Goal: Transaction & Acquisition: Purchase product/service

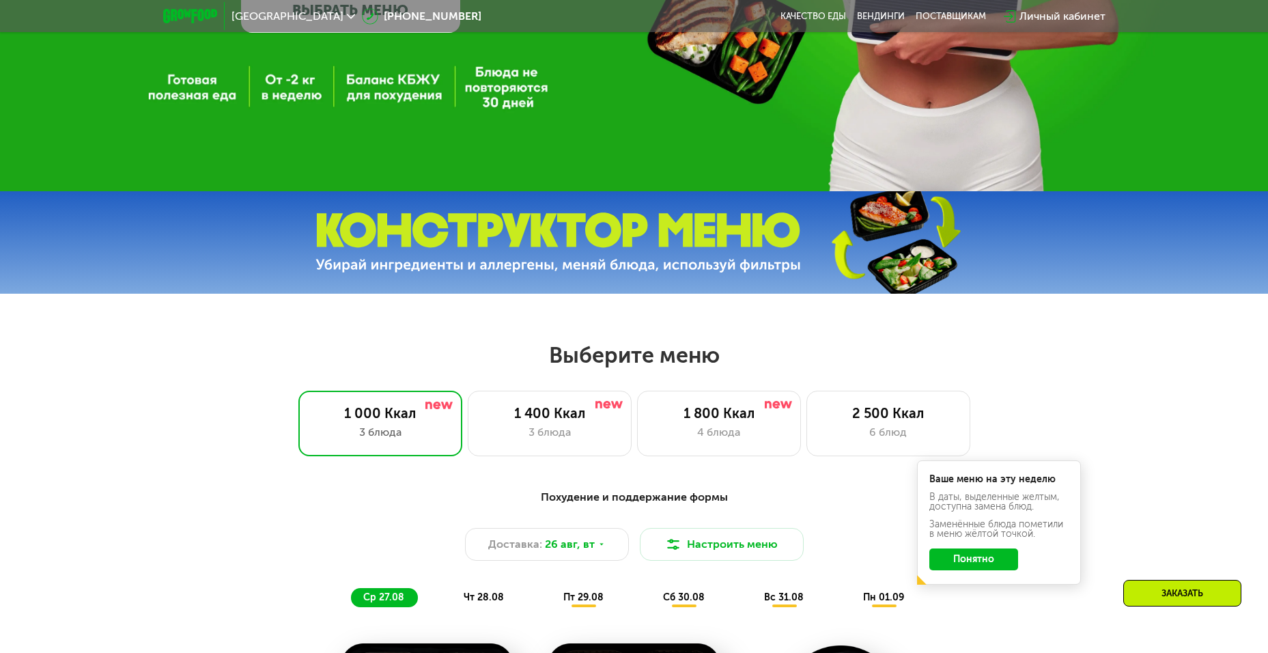
scroll to position [614, 0]
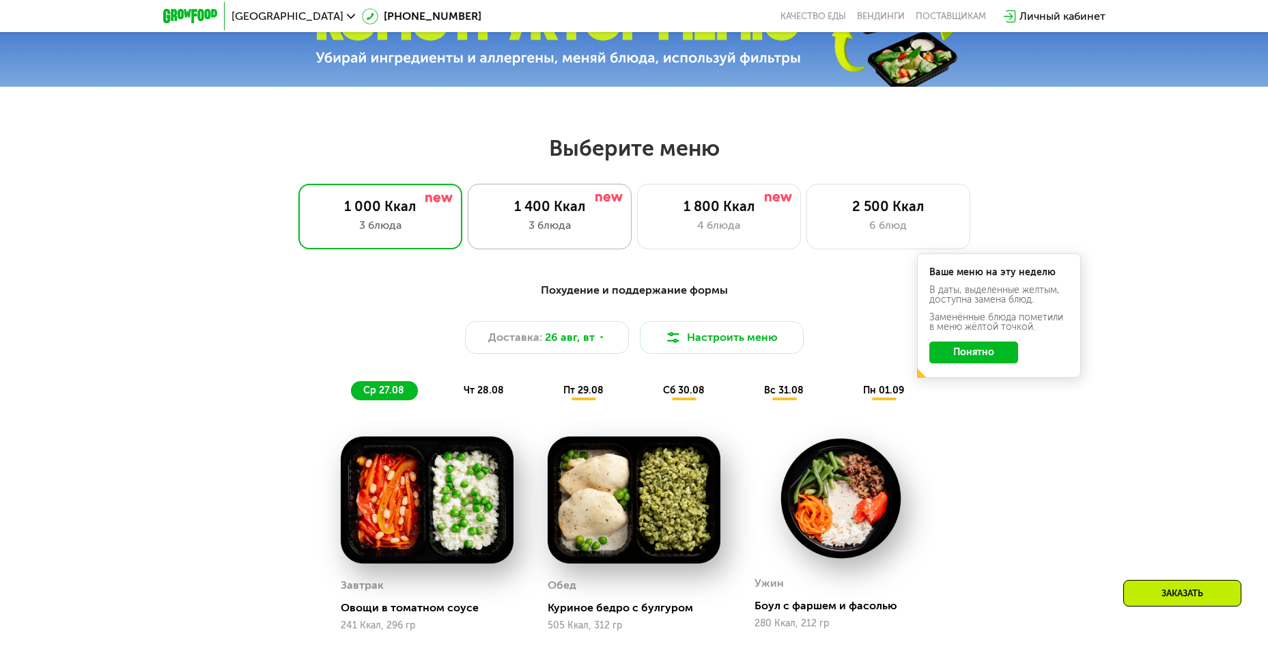
click at [549, 214] on div "1 400 Ккал" at bounding box center [549, 206] width 135 height 16
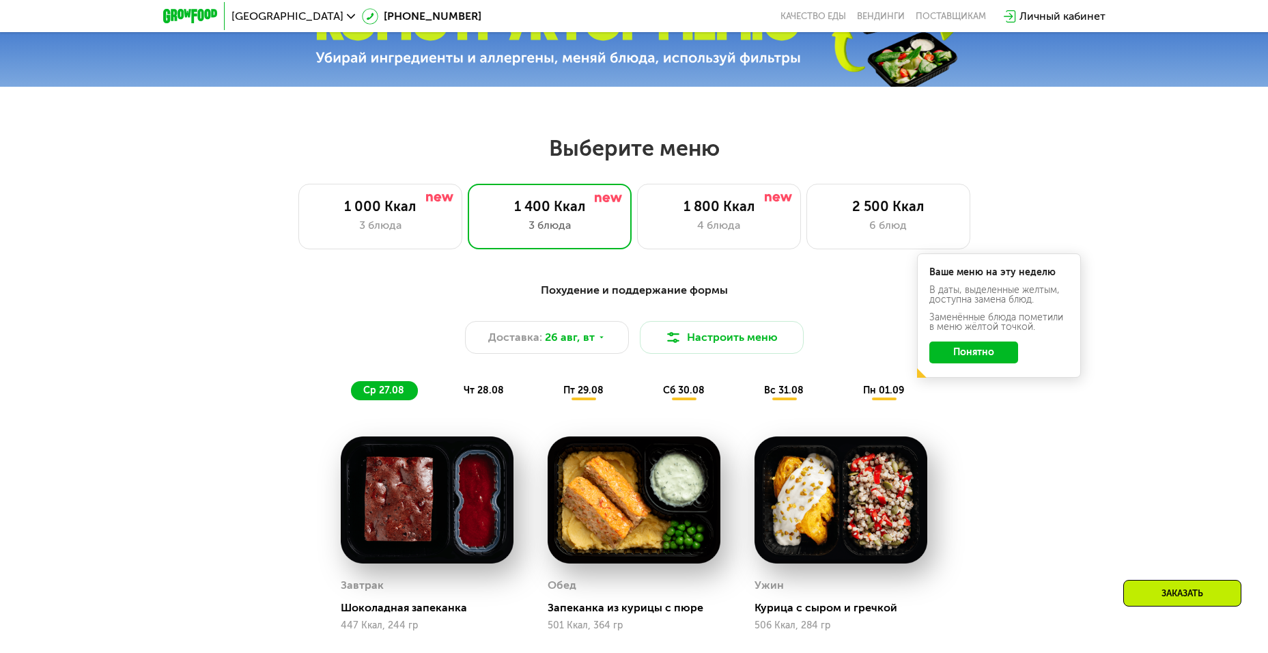
click at [984, 405] on div "Похудение и поддержание формы Доставка: [DATE] Настроить меню ср 27.08 чт 28.08…" at bounding box center [634, 341] width 825 height 134
click at [991, 352] on button "Понятно" at bounding box center [973, 352] width 89 height 22
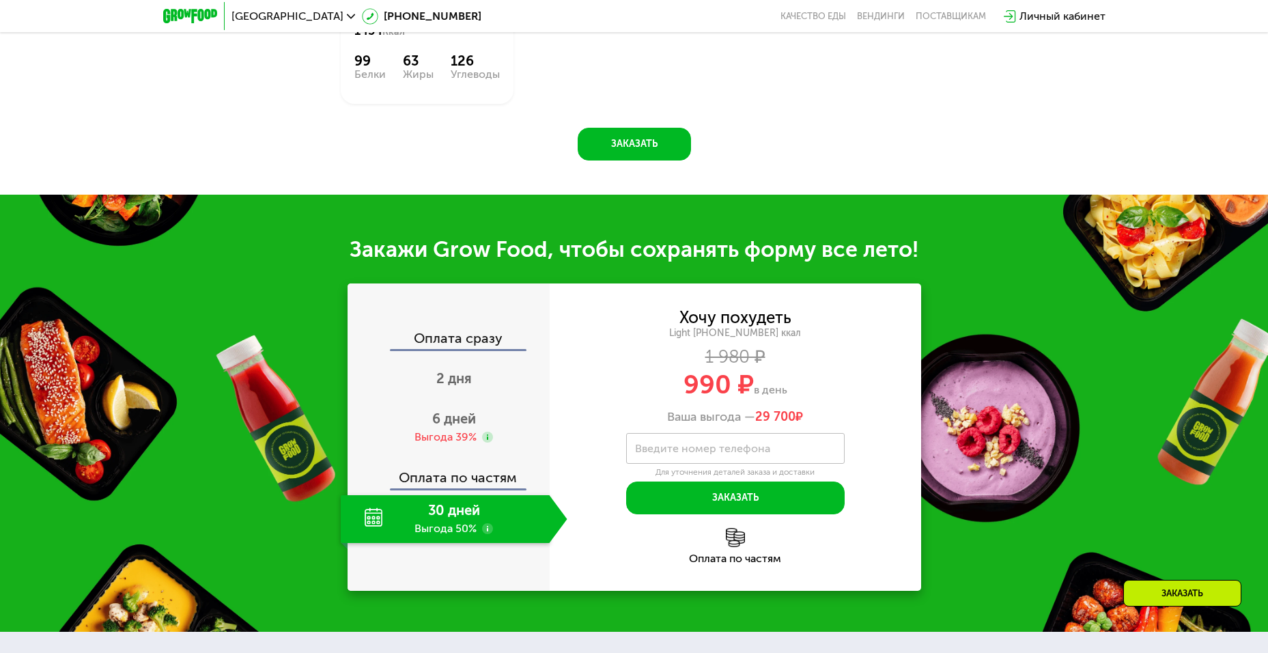
scroll to position [1297, 0]
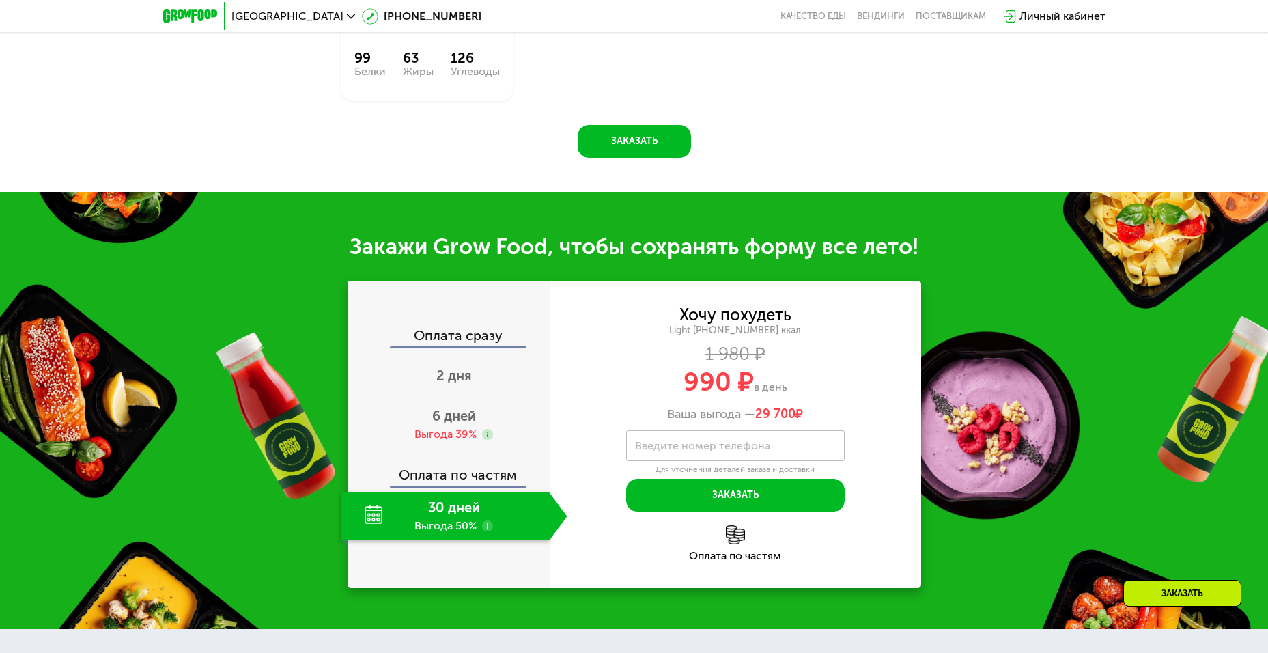
drag, startPoint x: 789, startPoint y: 395, endPoint x: 629, endPoint y: 395, distance: 160.4
click at [629, 395] on div "990 ₽ в день" at bounding box center [735, 382] width 371 height 26
drag, startPoint x: 823, startPoint y: 396, endPoint x: 641, endPoint y: 396, distance: 181.6
click at [641, 395] on div "990 ₽ в день" at bounding box center [735, 382] width 371 height 26
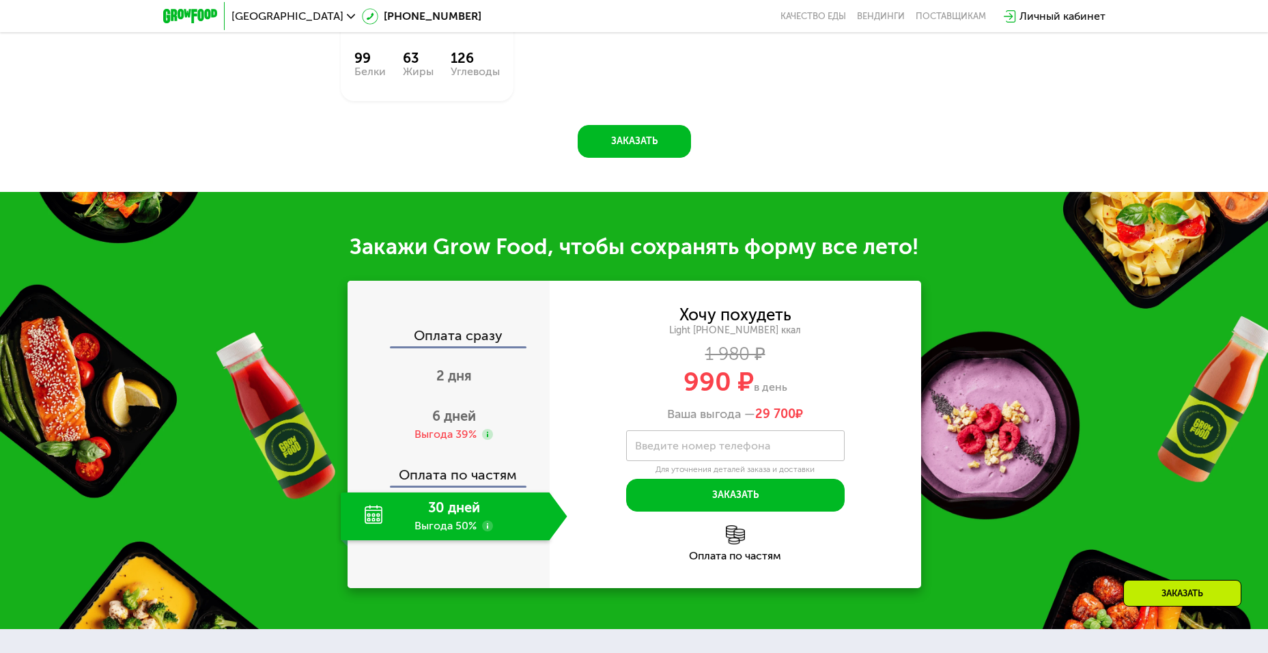
click at [855, 362] on div "1 980 ₽" at bounding box center [735, 354] width 371 height 15
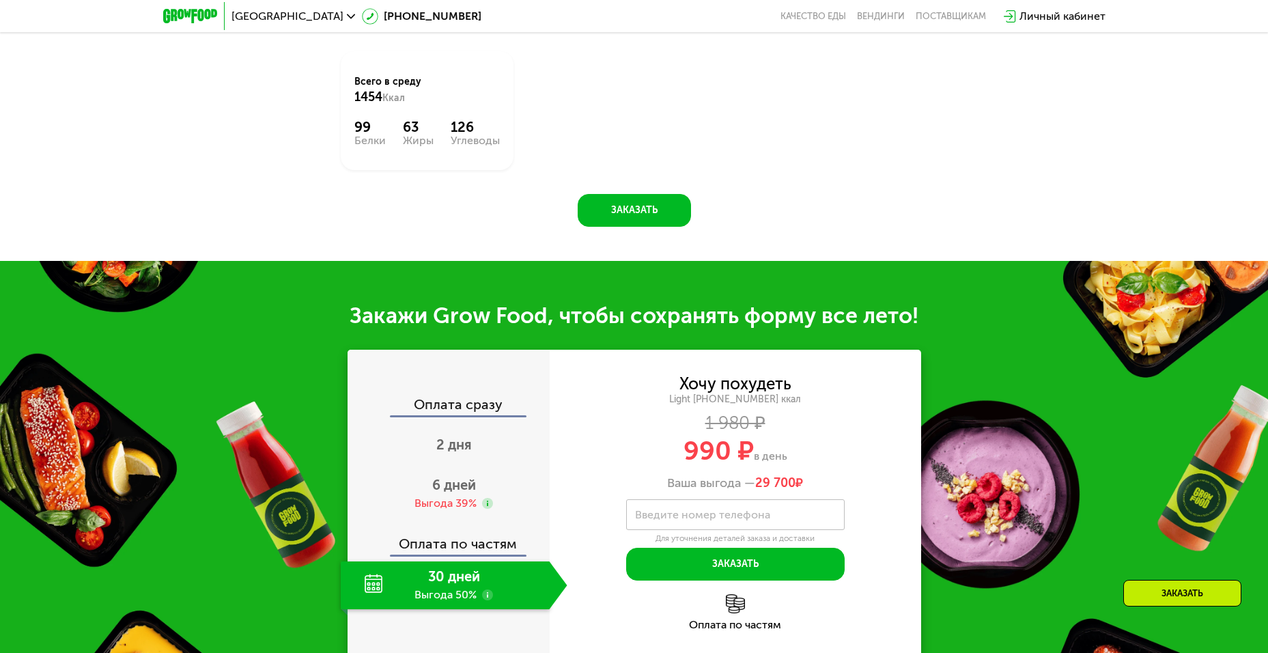
scroll to position [1365, 0]
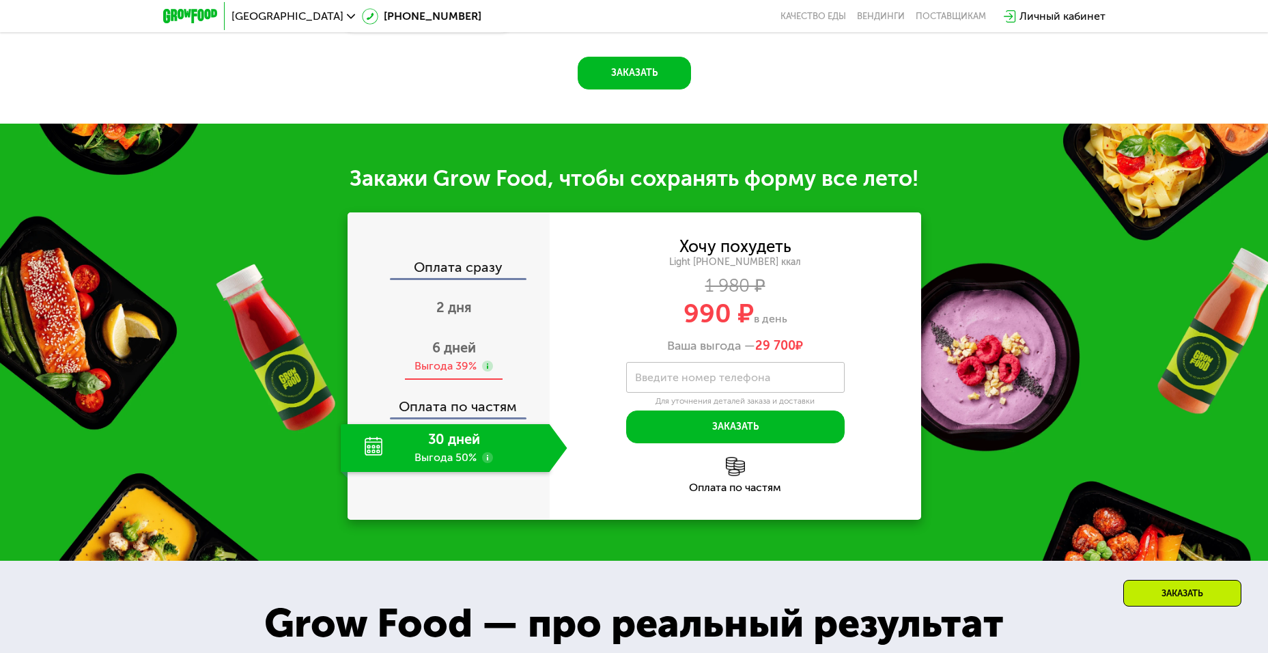
click at [441, 354] on span "6 дней" at bounding box center [454, 347] width 44 height 16
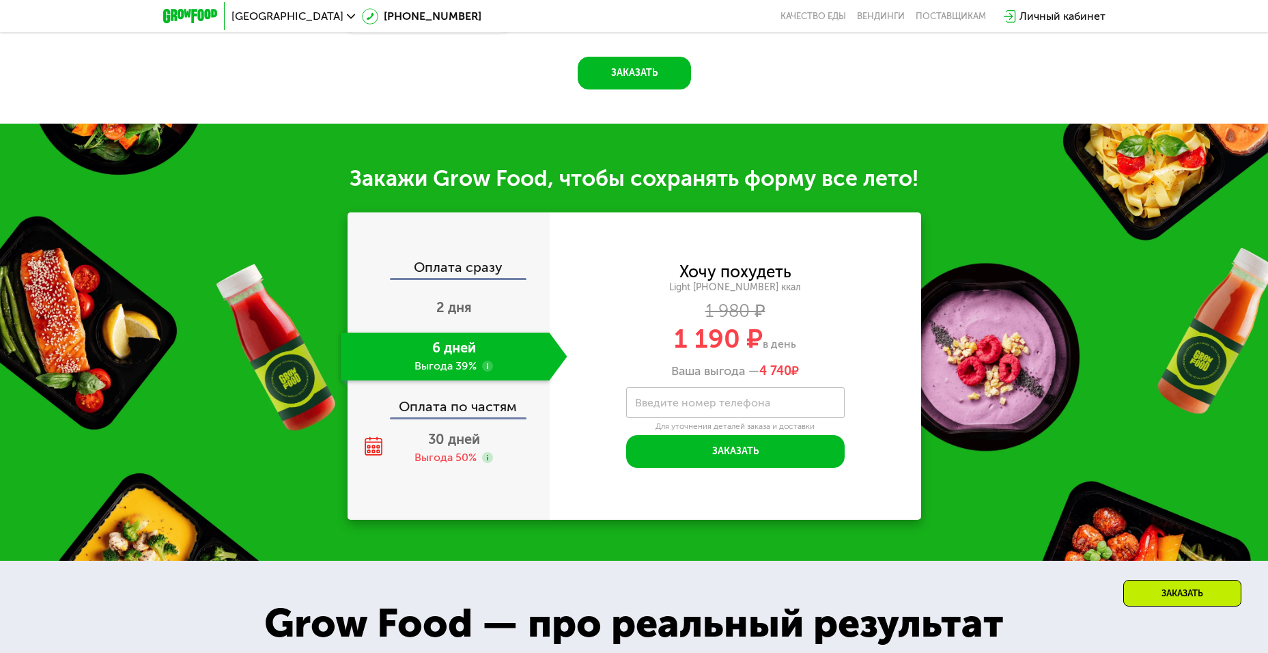
click at [488, 366] on use at bounding box center [487, 365] width 11 height 11
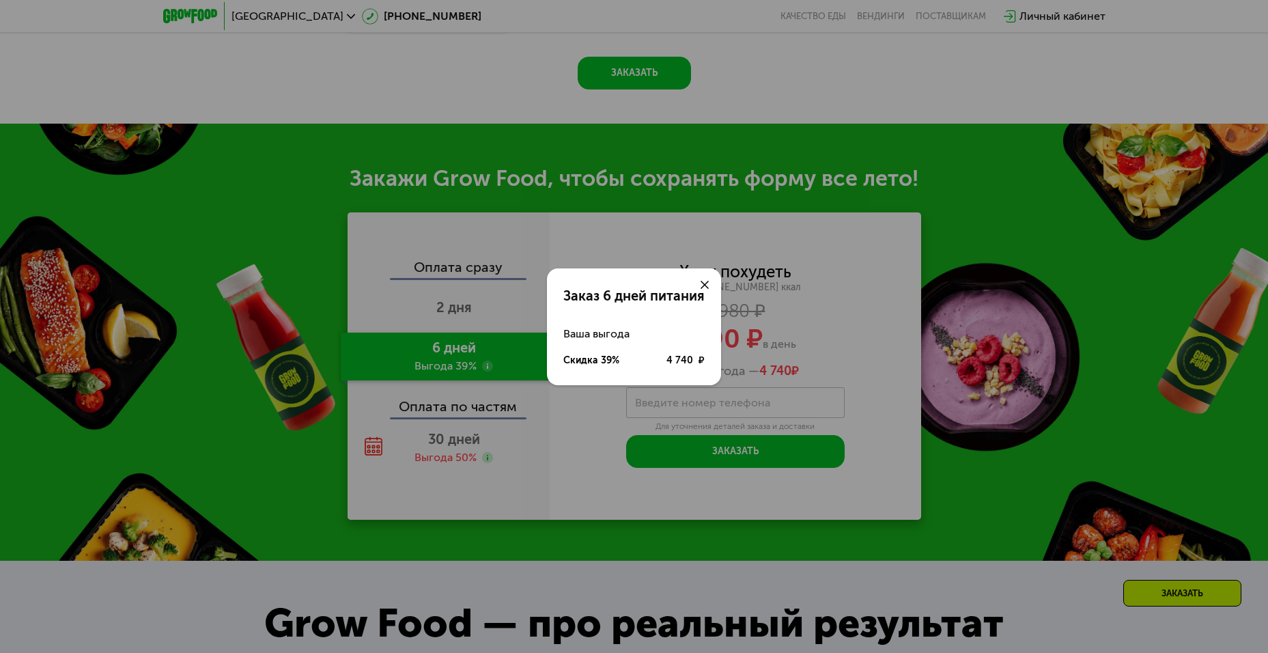
click at [707, 282] on use at bounding box center [704, 285] width 8 height 8
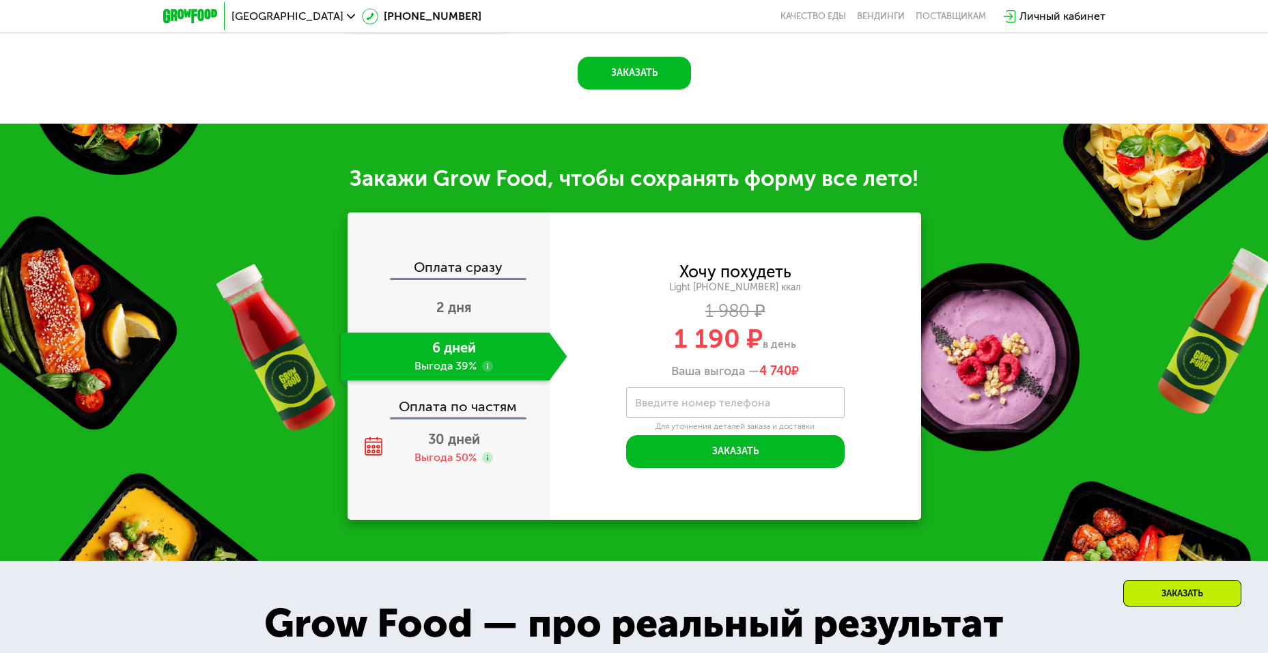
drag, startPoint x: 815, startPoint y: 371, endPoint x: 621, endPoint y: 273, distance: 218.0
click at [621, 273] on div "Хочу похудеть Light [PHONE_NUMBER] ккал 1 980 ₽ 1 190 ₽ в день Ваша выгода — 4 …" at bounding box center [735, 321] width 371 height 115
click at [839, 300] on div "Хочу похудеть Light [PHONE_NUMBER] ккал 1 980 ₽ 1 190 ₽ в день Ваша выгода — 4 …" at bounding box center [735, 321] width 371 height 115
click at [472, 302] on div "2 дня" at bounding box center [454, 309] width 227 height 48
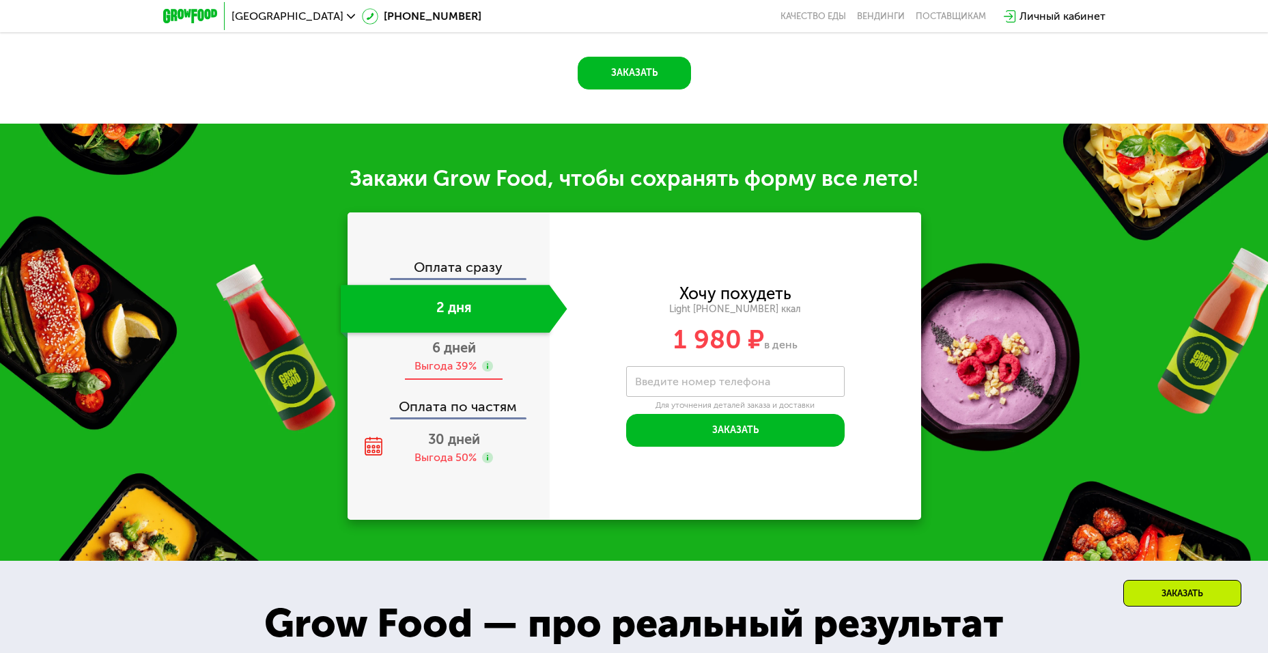
click at [448, 361] on div "6 дней Выгода 39%" at bounding box center [454, 356] width 227 height 48
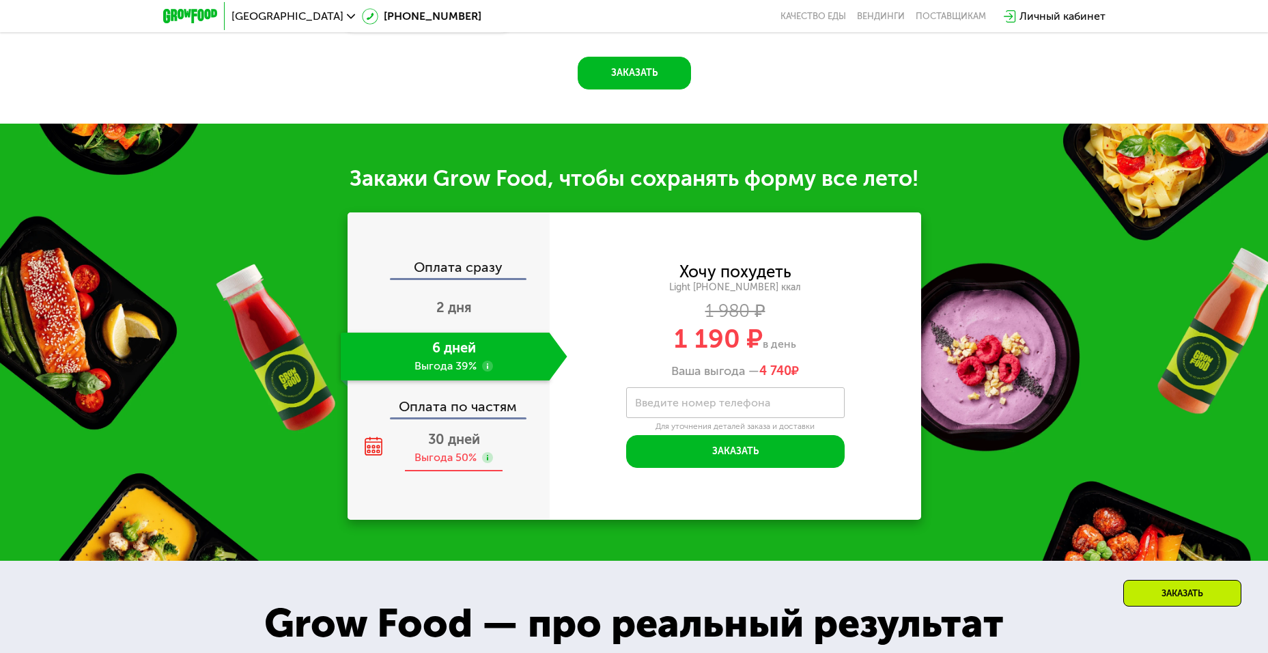
click at [476, 447] on span "30 дней" at bounding box center [454, 439] width 52 height 16
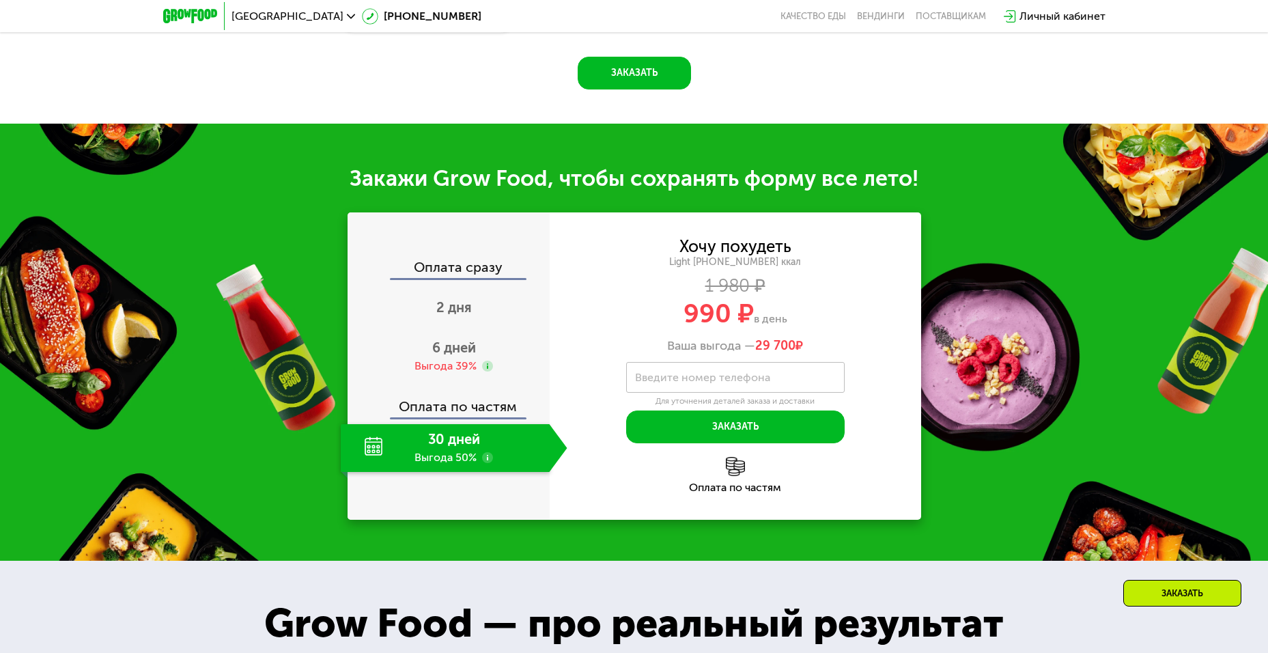
click at [489, 459] on use at bounding box center [487, 457] width 11 height 11
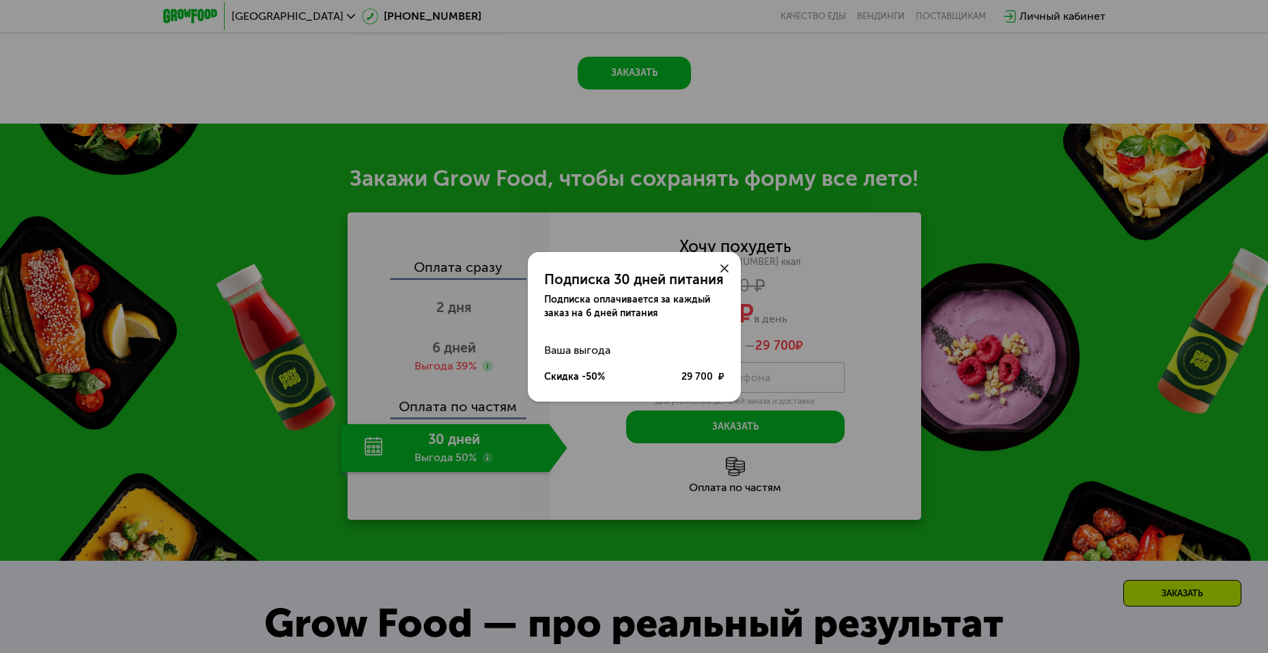
click at [725, 272] on icon at bounding box center [724, 268] width 8 height 8
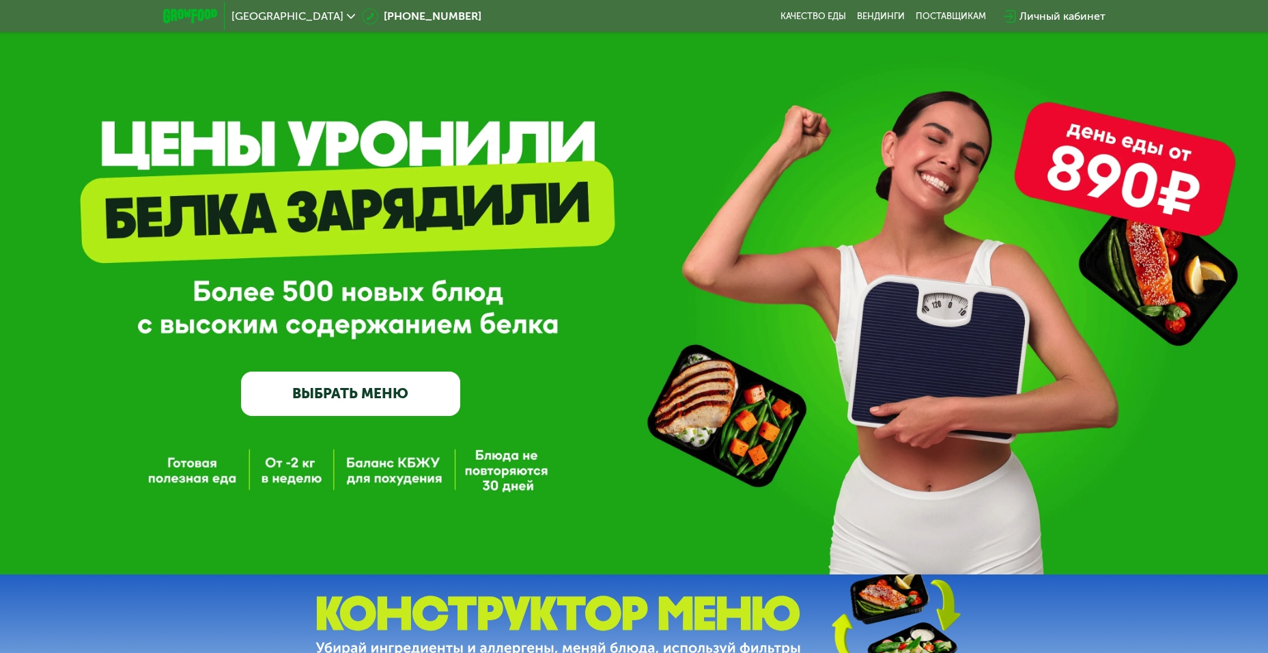
scroll to position [0, 0]
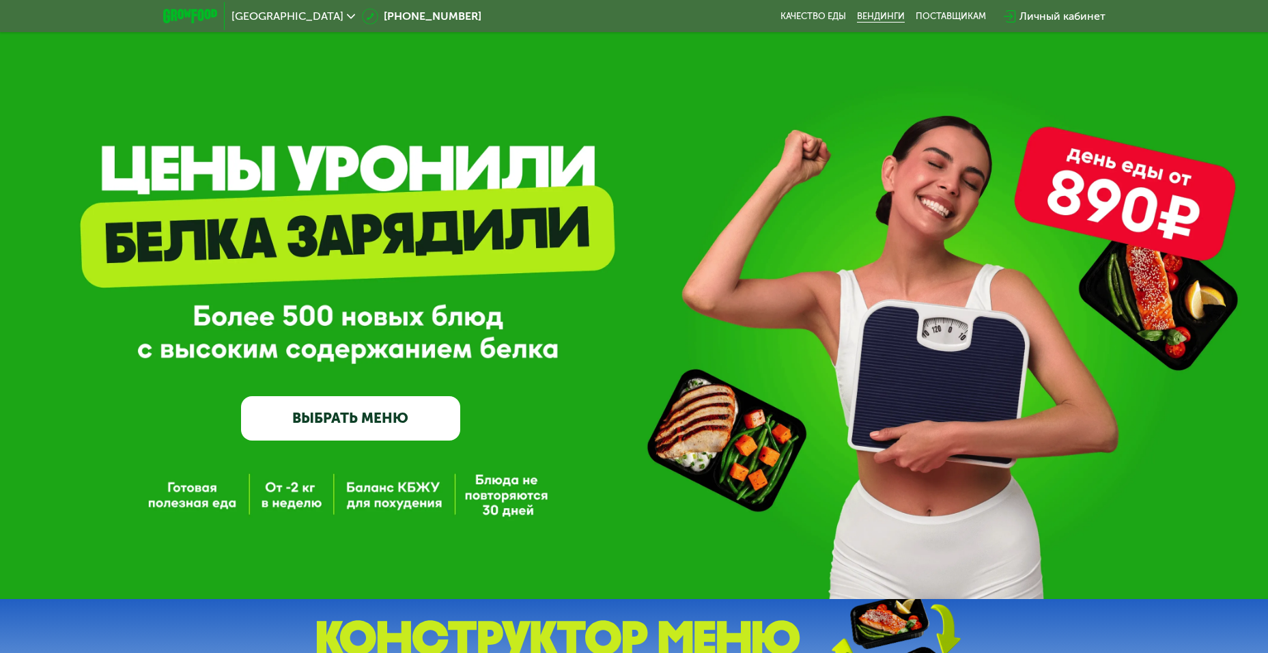
click at [862, 11] on link "Вендинги" at bounding box center [881, 16] width 48 height 11
click at [345, 420] on link "ВЫБРАТЬ МЕНЮ" at bounding box center [350, 418] width 219 height 44
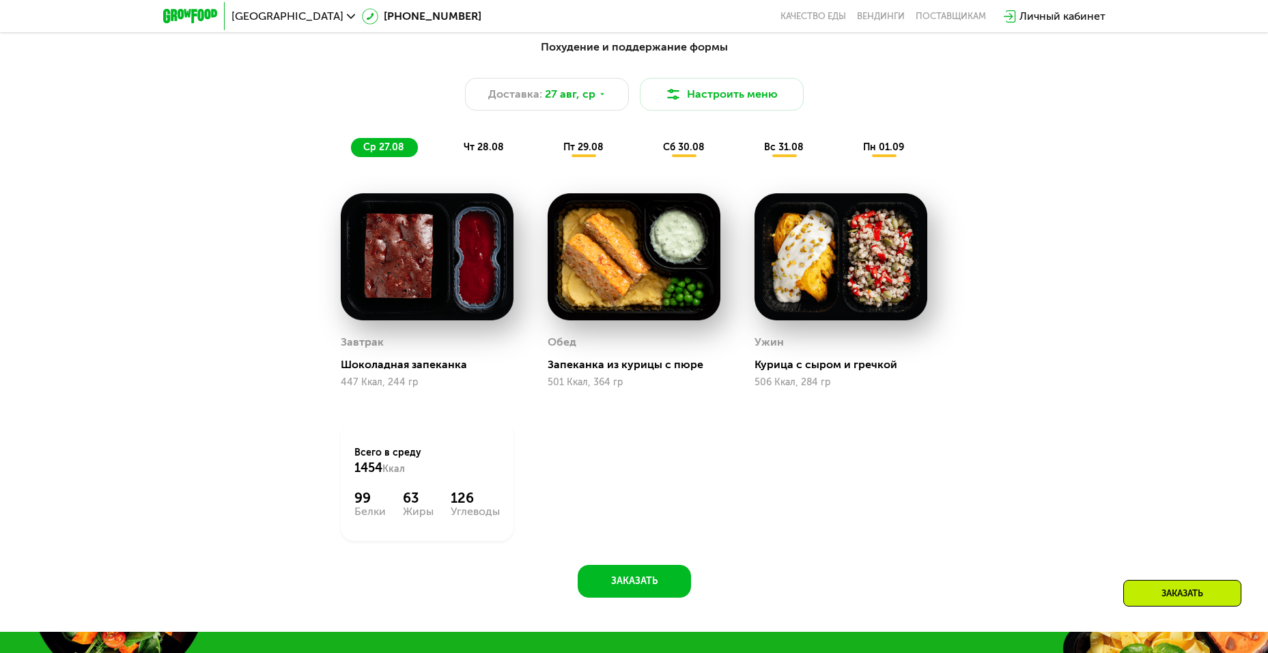
scroll to position [858, 0]
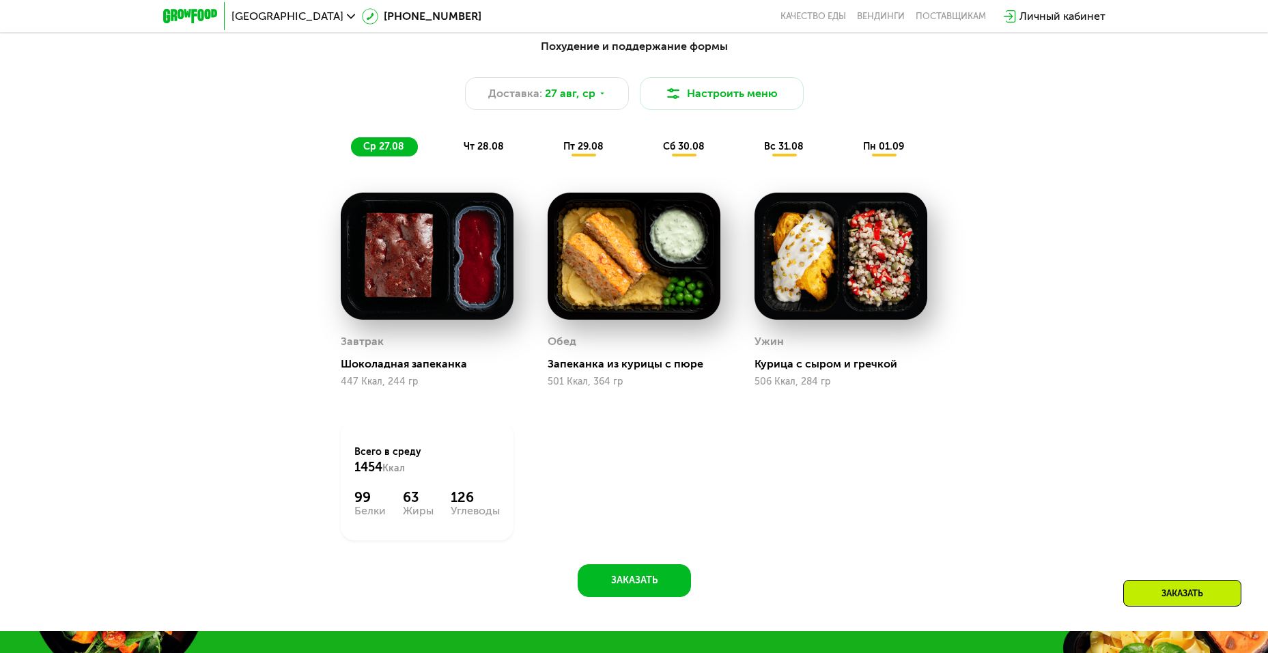
click at [684, 283] on img at bounding box center [634, 256] width 173 height 127
click at [866, 261] on img at bounding box center [840, 256] width 173 height 127
click at [436, 279] on img at bounding box center [427, 256] width 173 height 127
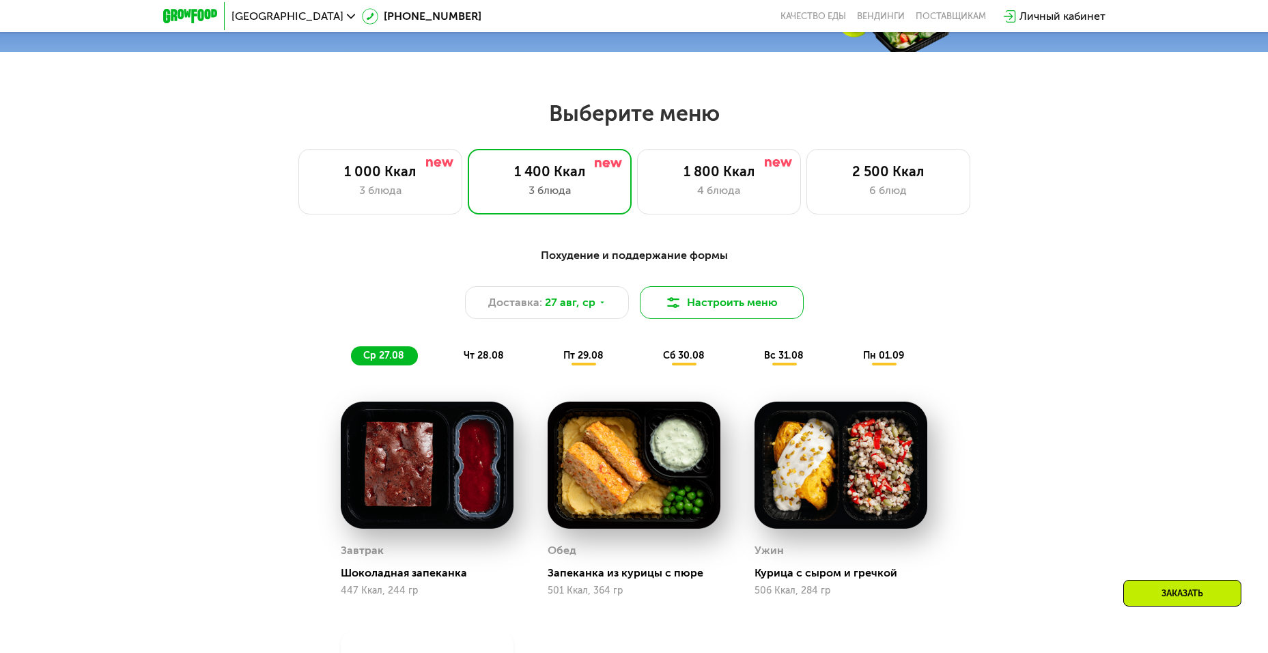
scroll to position [653, 0]
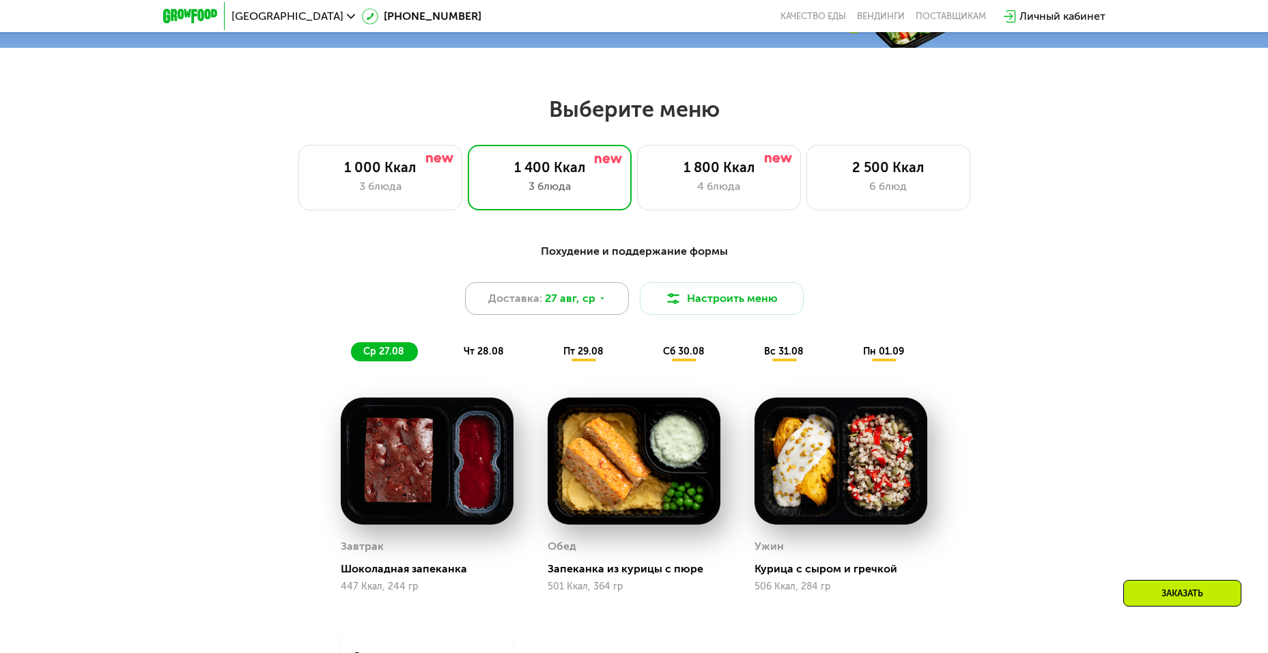
click at [565, 293] on div "Доставка: [DATE]" at bounding box center [547, 298] width 164 height 33
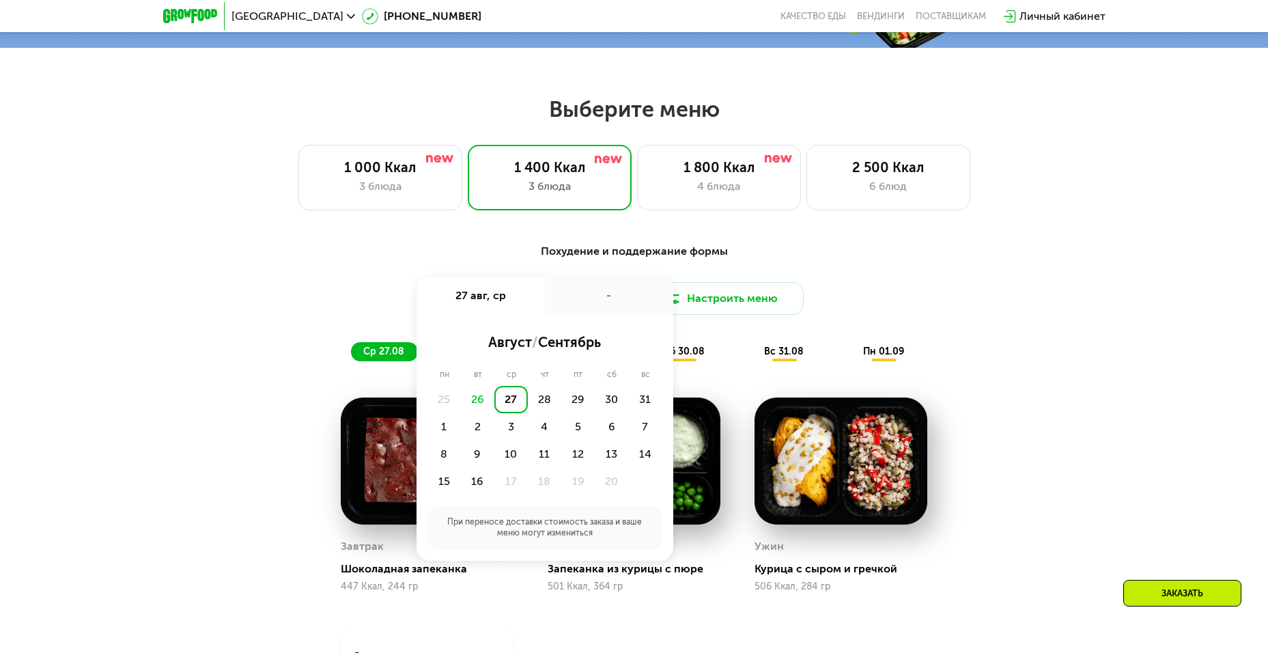
click at [1130, 165] on div "1 000 Ккал 3 блюда 1 400 Ккал 3 блюда 1 800 Ккал 4 блюда 2 500 Ккал 6 блюд" at bounding box center [634, 178] width 1180 height 66
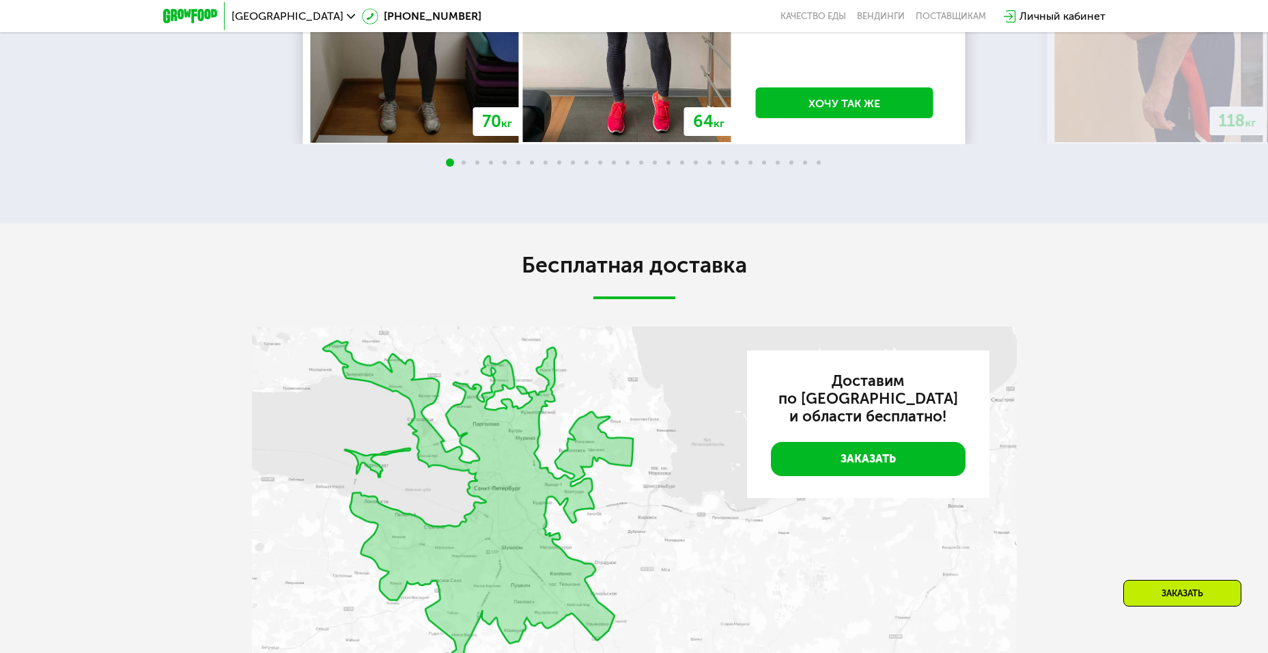
scroll to position [2633, 0]
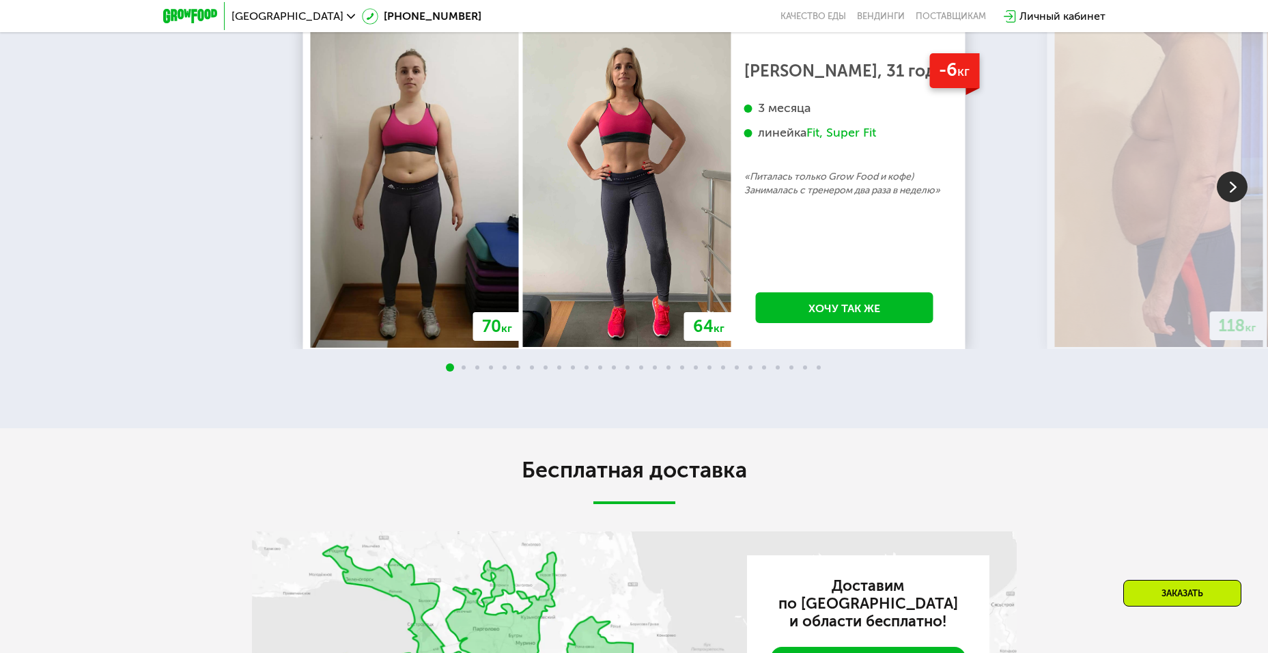
click at [1231, 186] on img at bounding box center [1232, 186] width 31 height 31
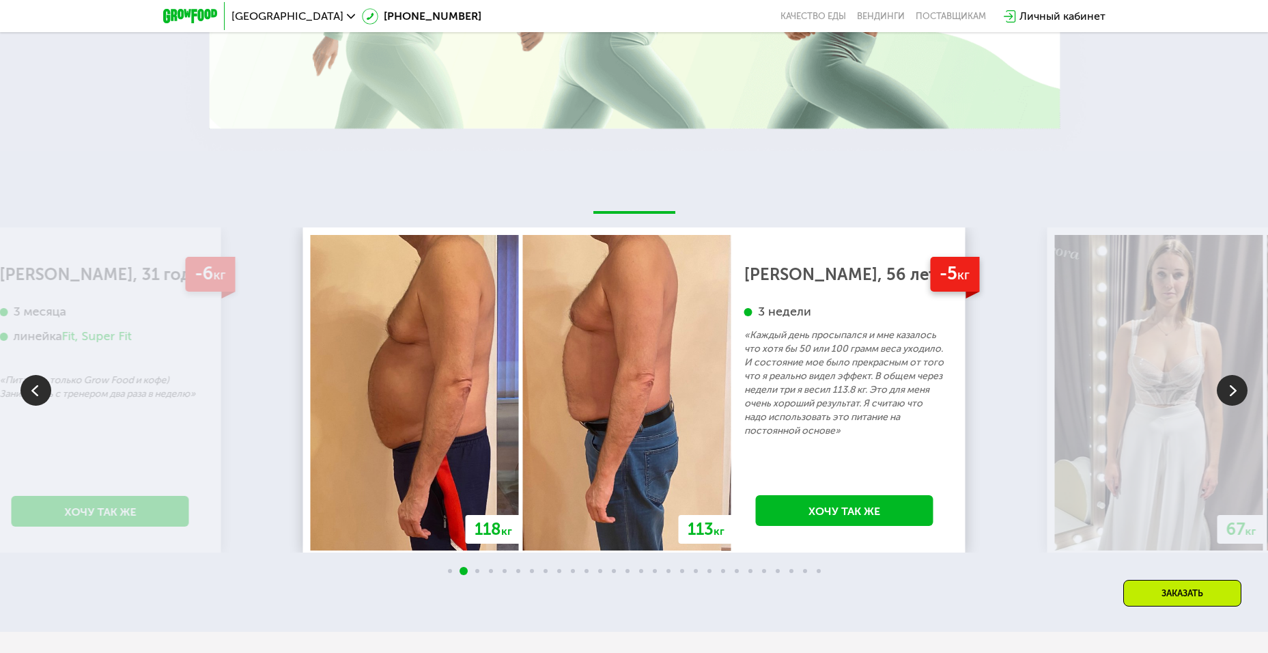
scroll to position [2428, 0]
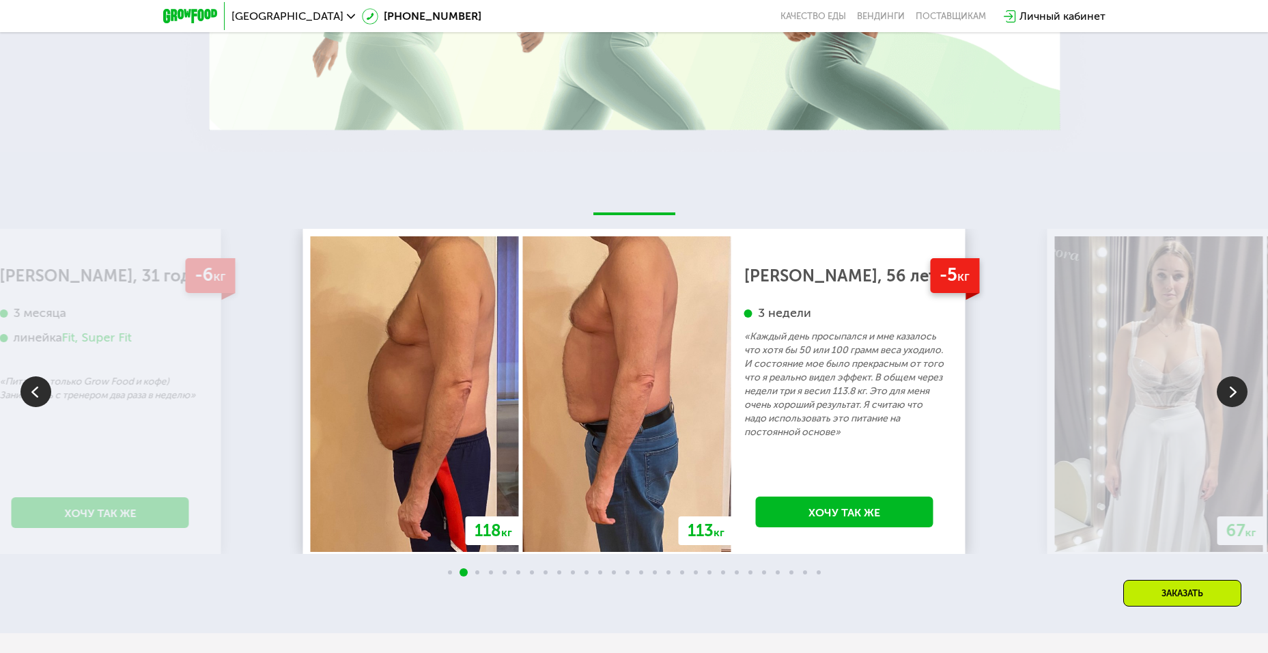
click at [1236, 391] on img at bounding box center [1232, 391] width 31 height 31
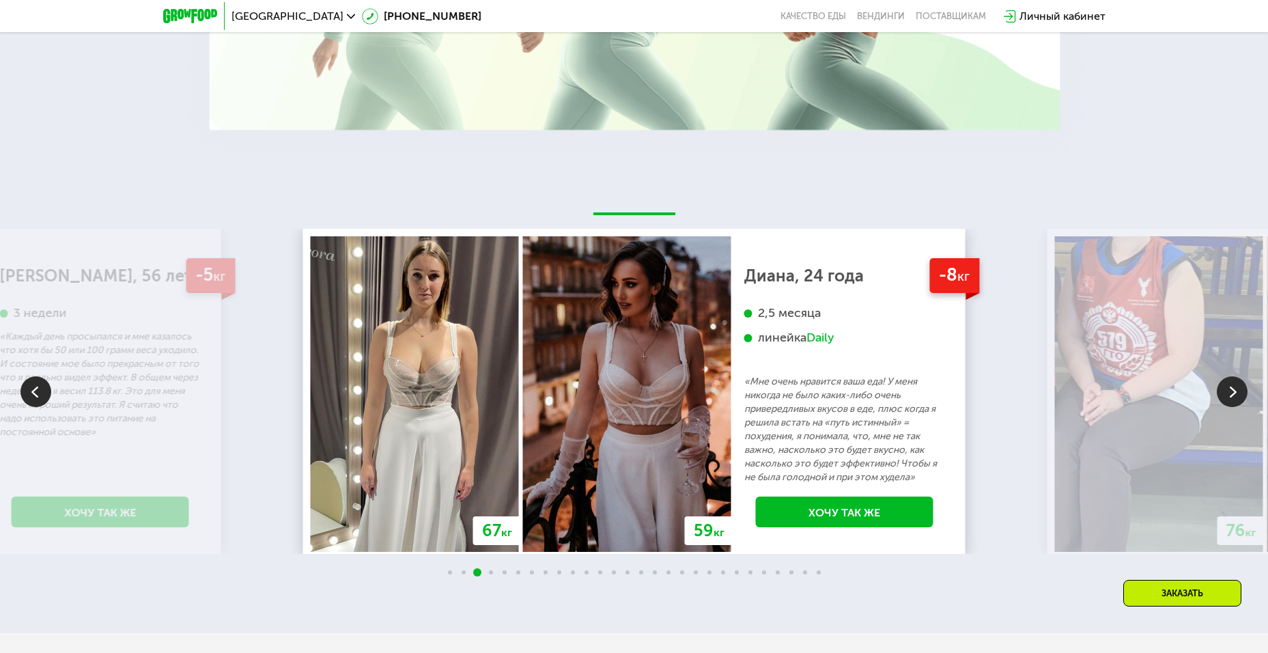
click at [1236, 391] on img at bounding box center [1232, 391] width 31 height 31
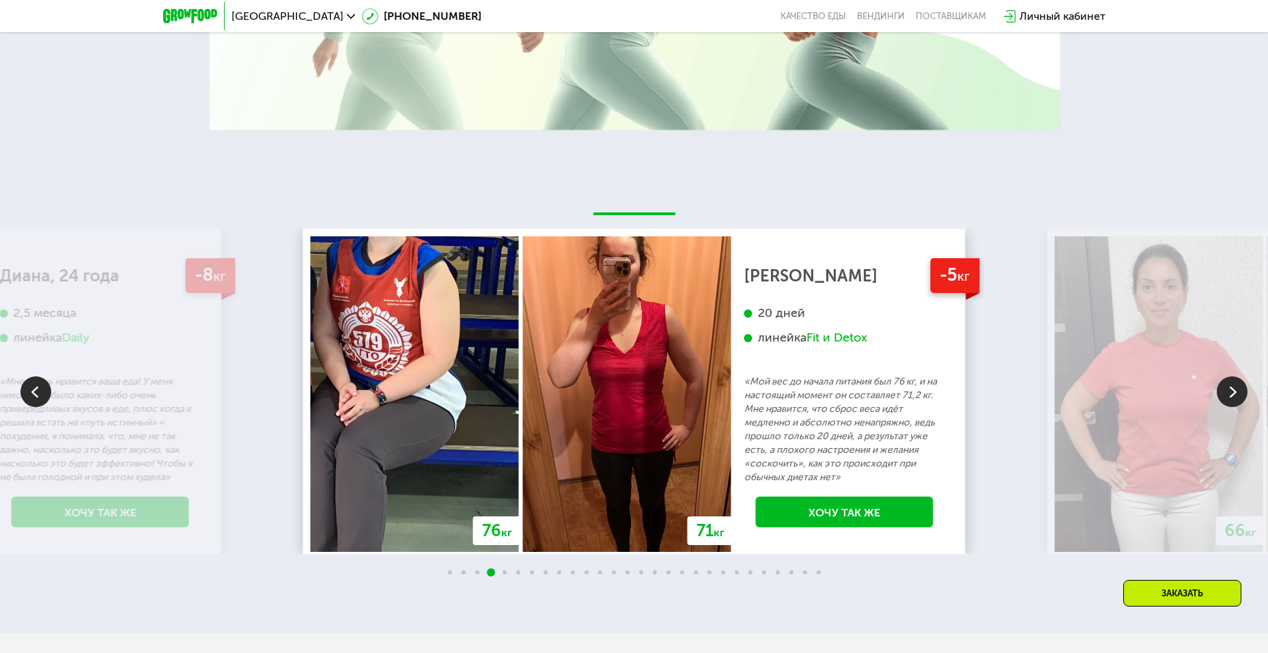
click at [1236, 391] on img at bounding box center [1232, 391] width 31 height 31
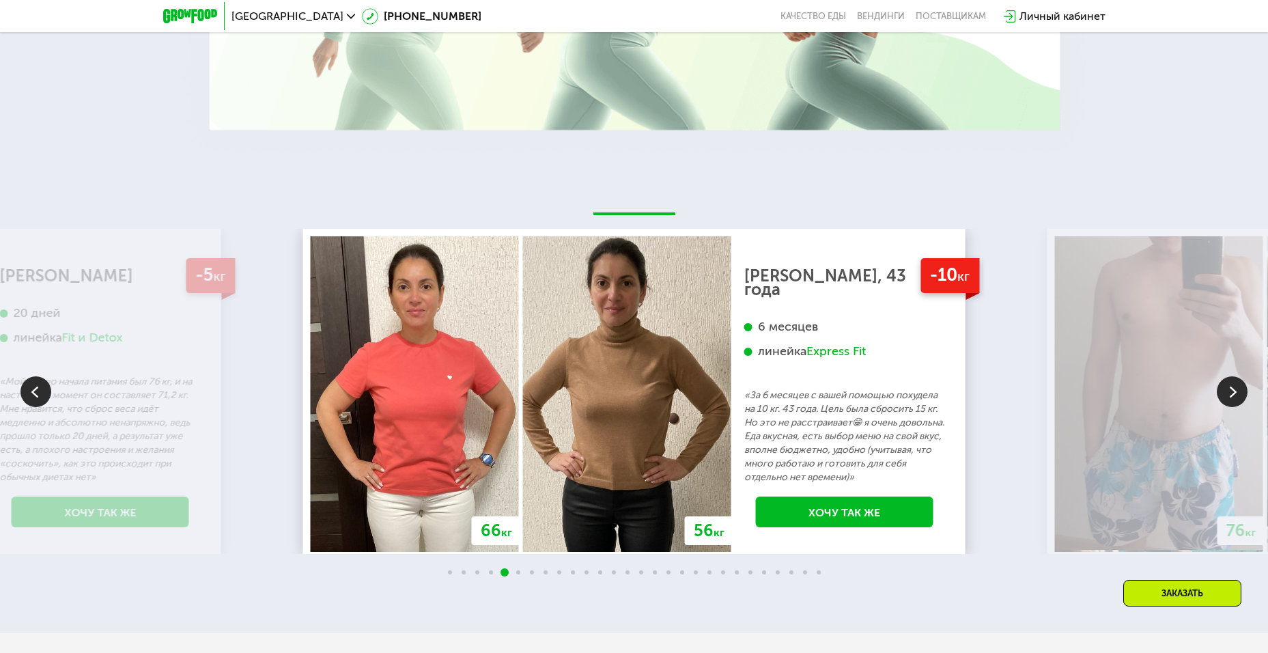
click at [1236, 391] on img at bounding box center [1232, 391] width 31 height 31
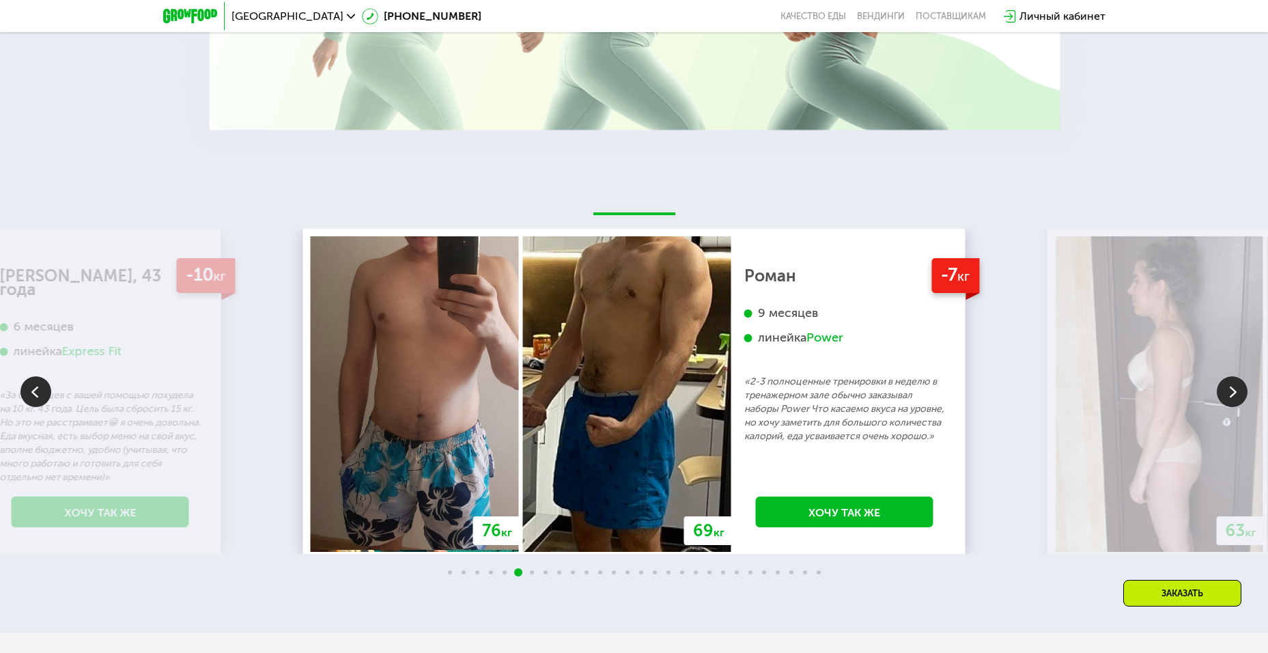
click at [1236, 391] on img at bounding box center [1232, 391] width 31 height 31
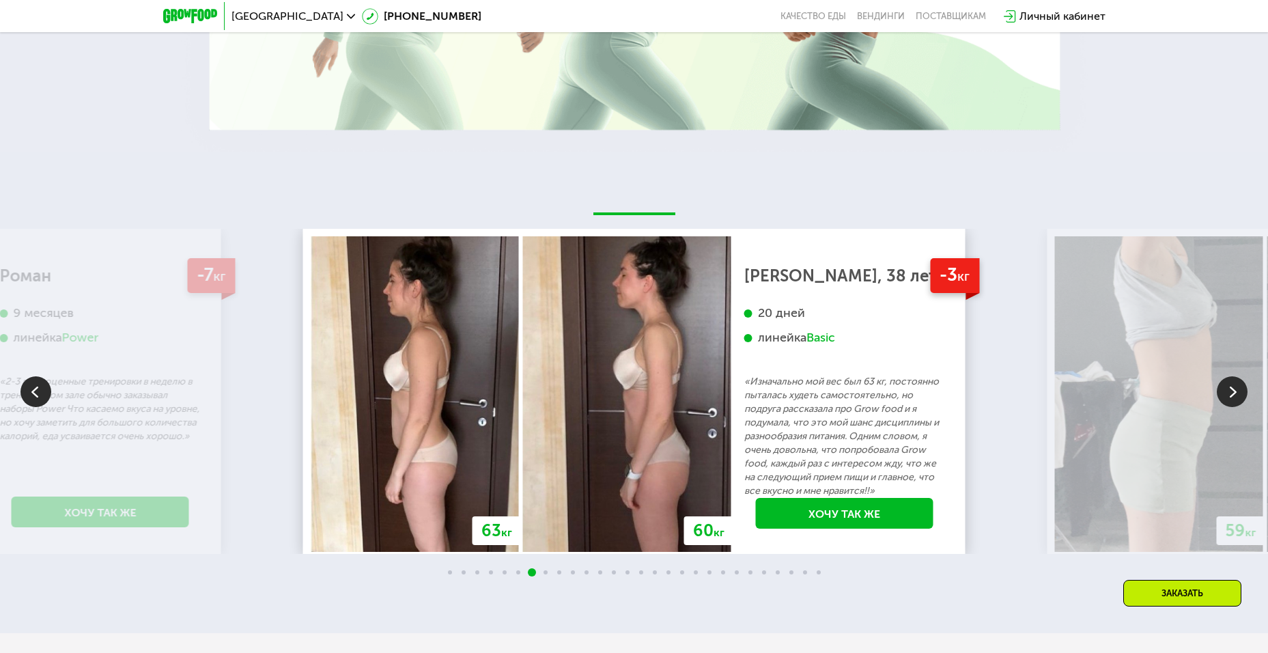
click at [1236, 391] on img at bounding box center [1232, 391] width 31 height 31
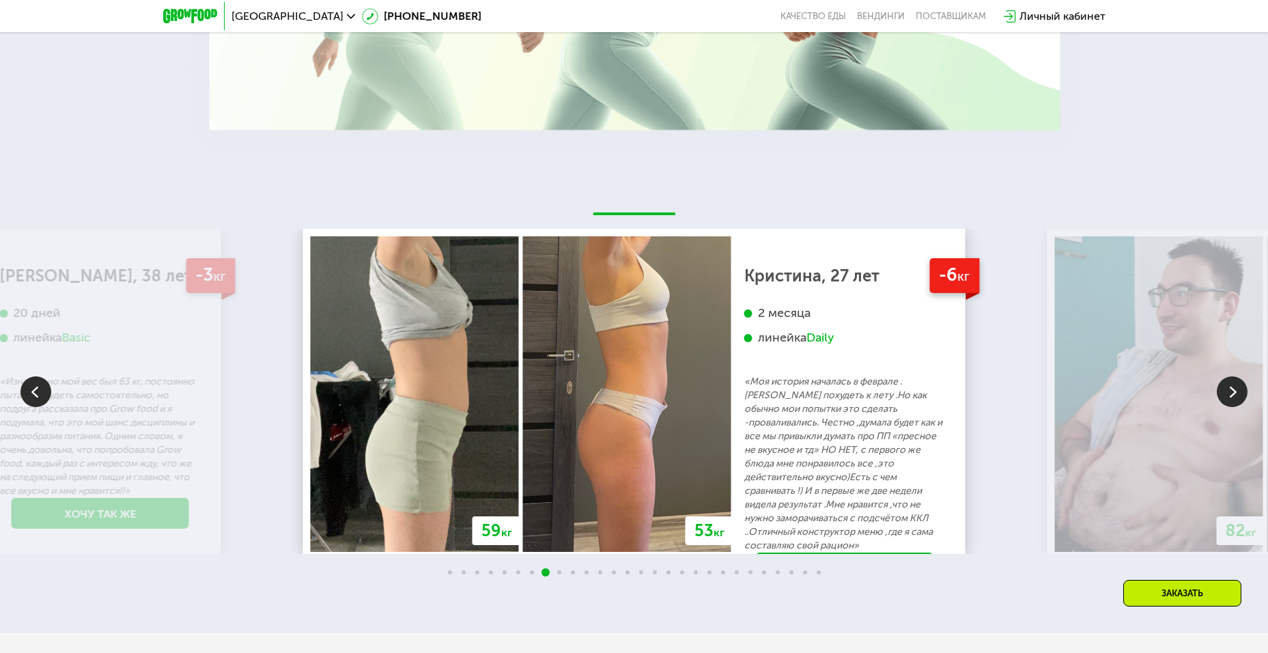
click at [1236, 391] on img at bounding box center [1232, 391] width 31 height 31
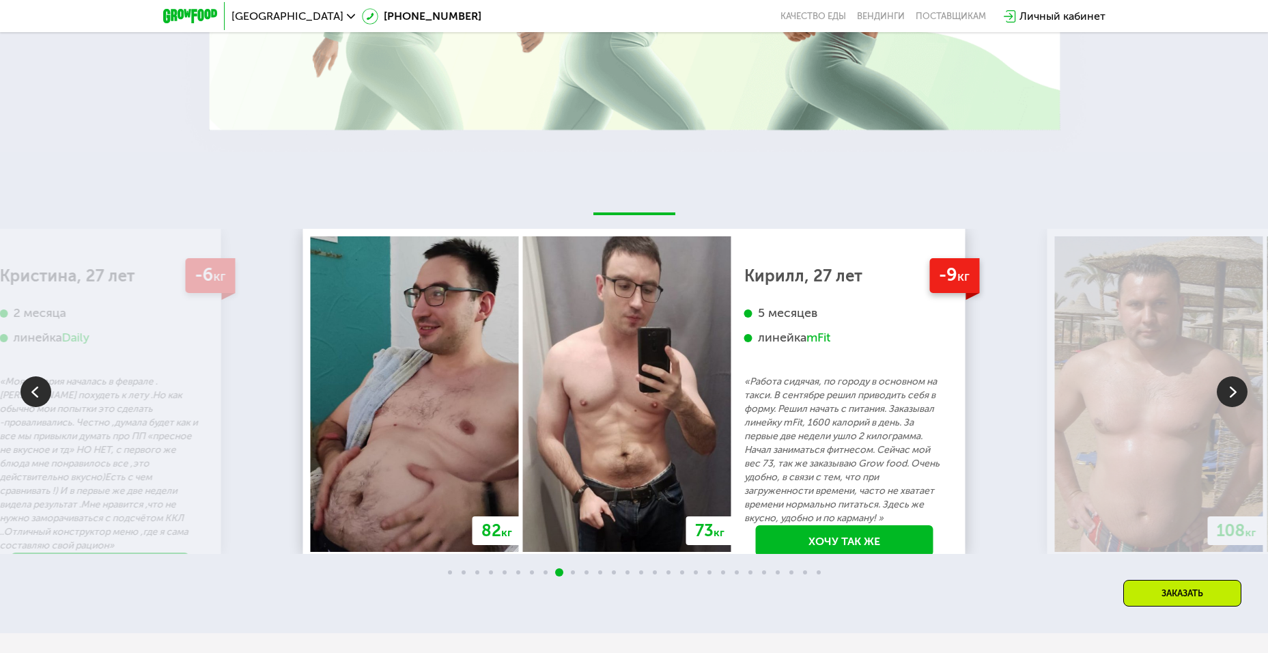
click at [1236, 392] on img at bounding box center [1232, 391] width 31 height 31
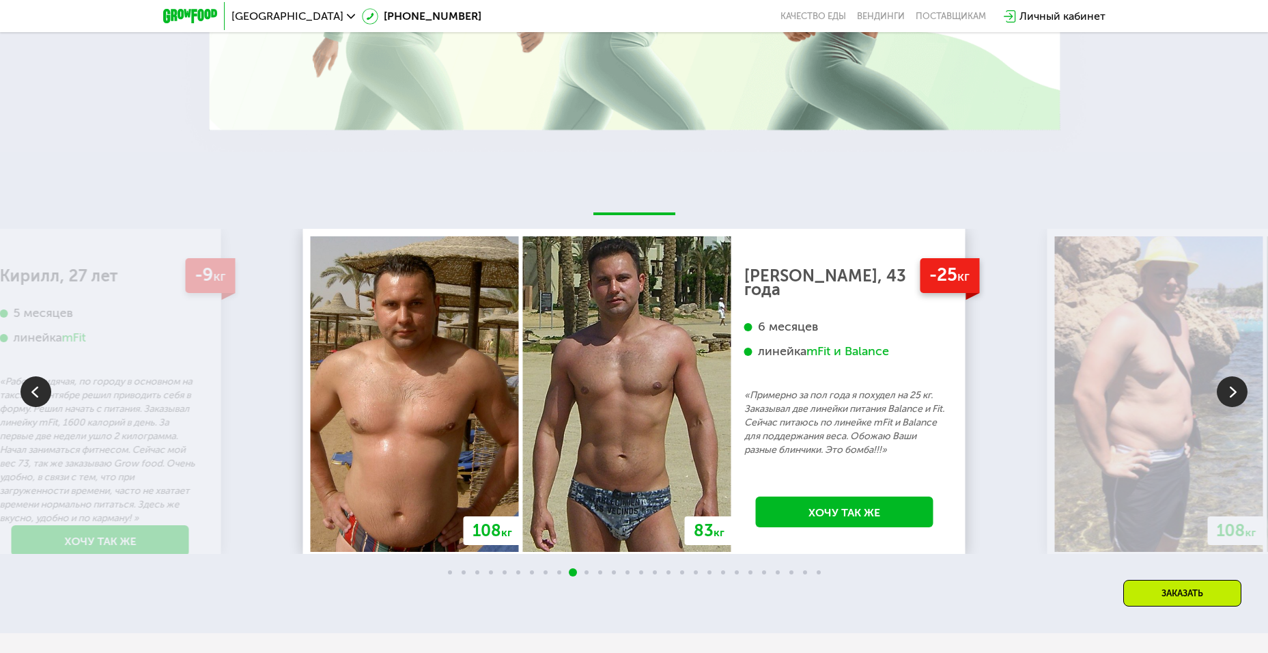
click at [1236, 392] on img at bounding box center [1232, 391] width 31 height 31
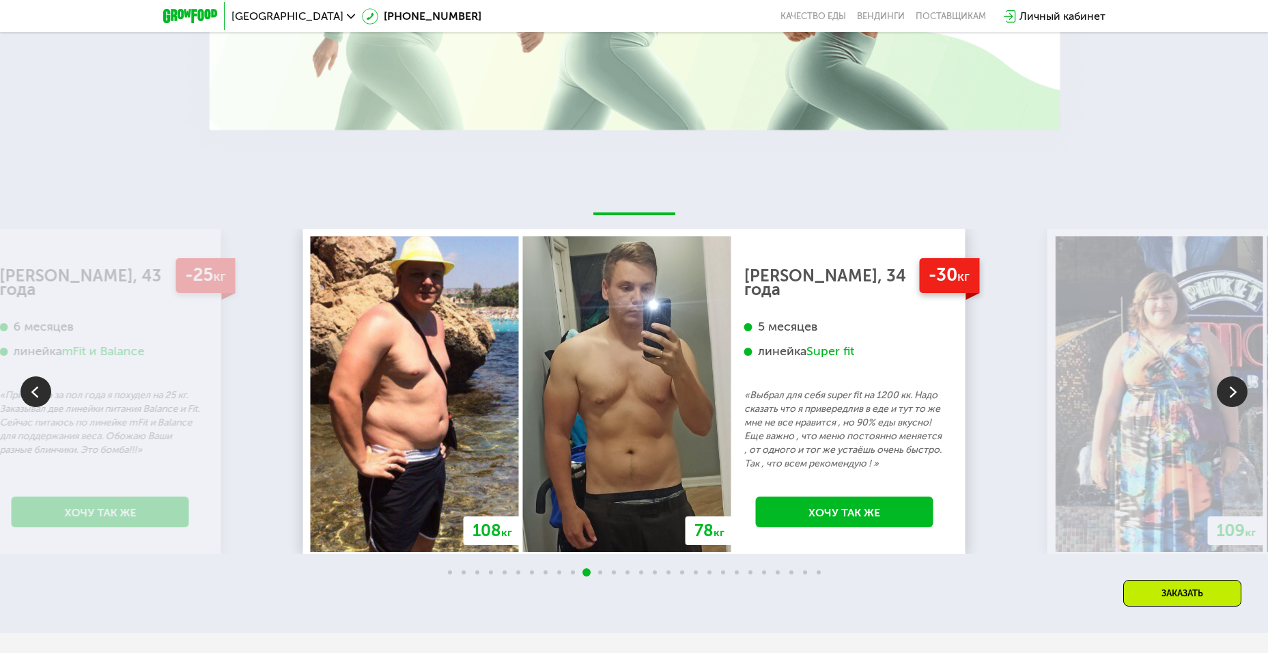
click at [1236, 392] on img at bounding box center [1232, 391] width 31 height 31
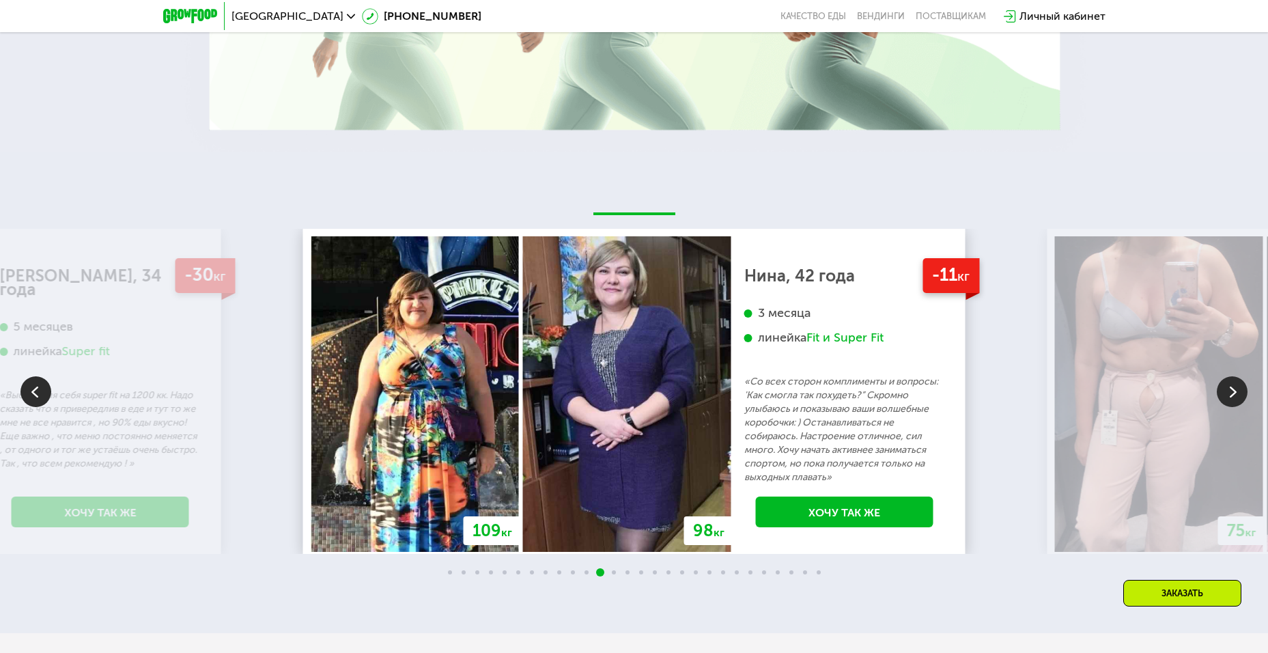
click at [1236, 392] on img at bounding box center [1232, 391] width 31 height 31
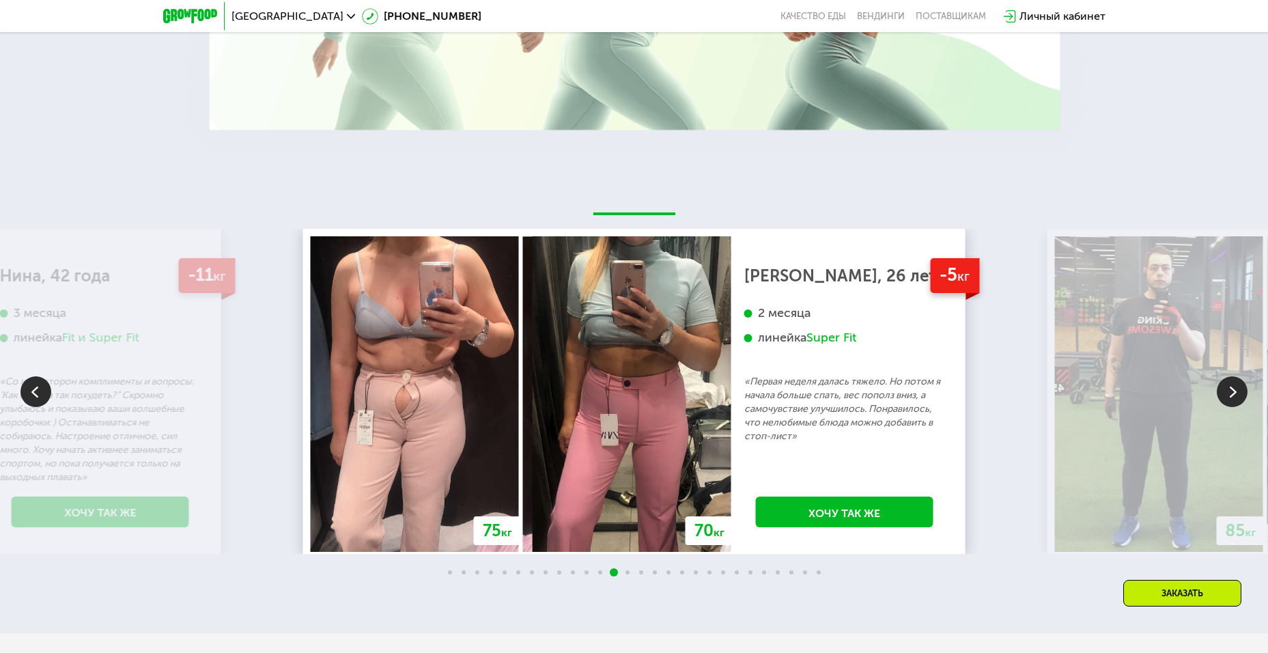
click at [1236, 392] on img at bounding box center [1232, 391] width 31 height 31
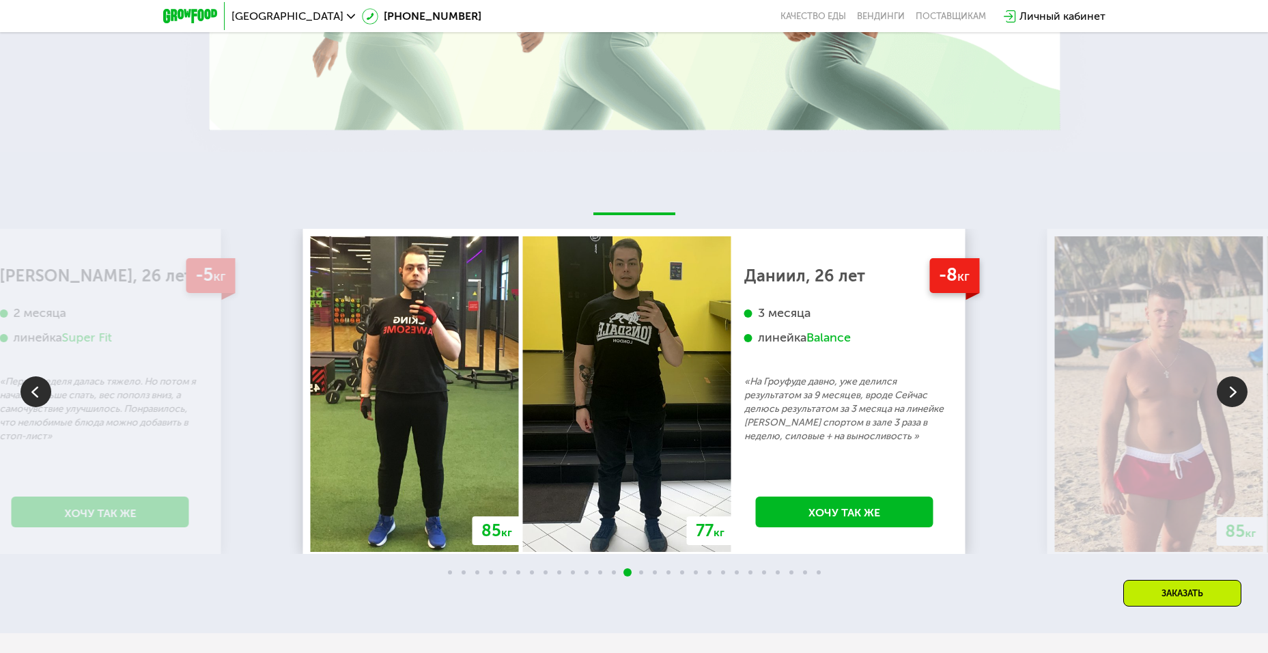
click at [1236, 392] on img at bounding box center [1232, 391] width 31 height 31
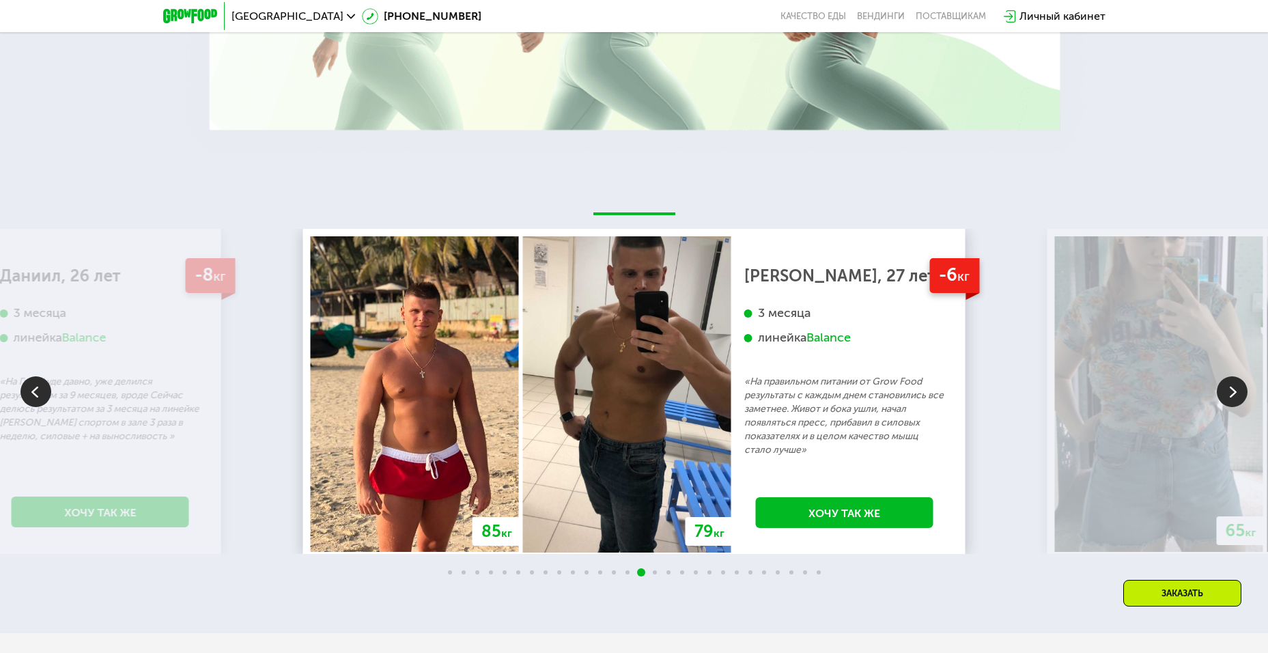
click at [1236, 392] on img at bounding box center [1232, 391] width 31 height 31
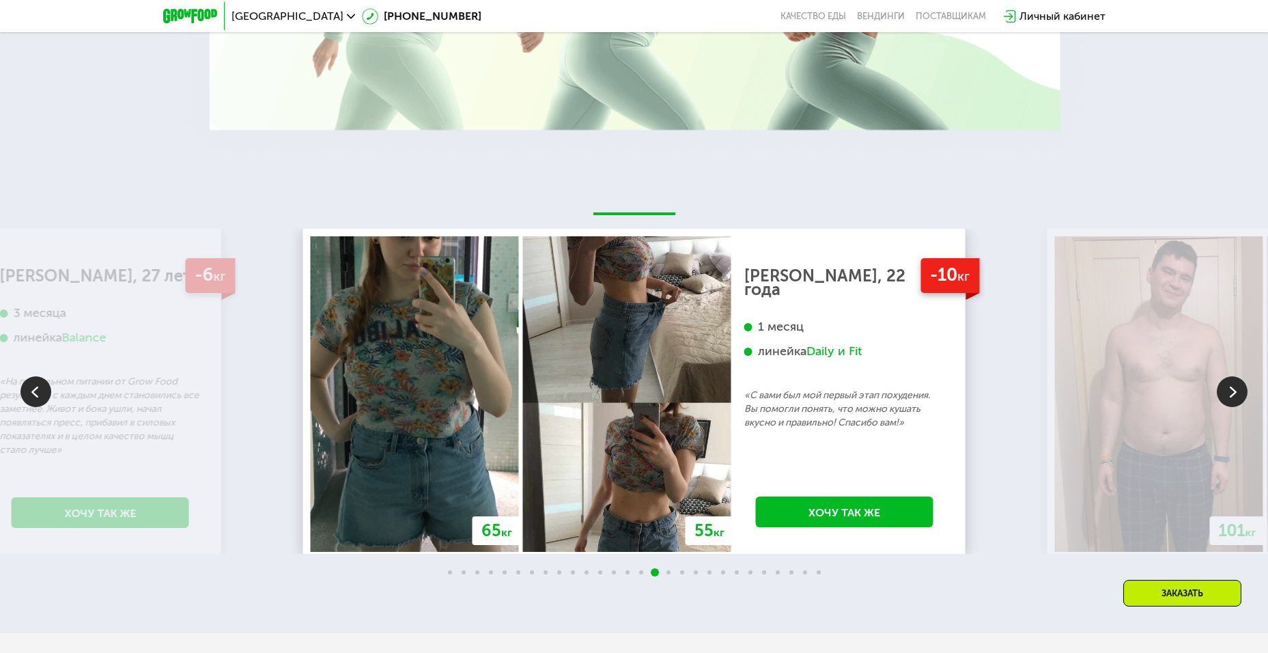
click at [1236, 392] on img at bounding box center [1232, 391] width 31 height 31
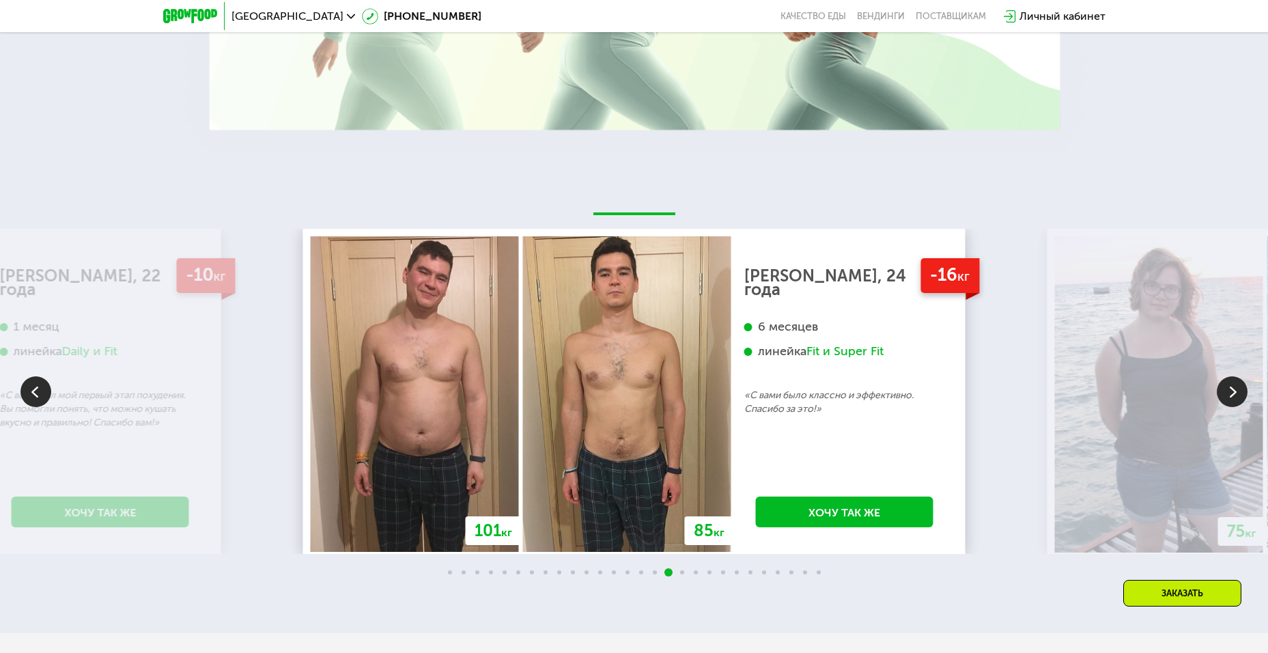
click at [1236, 392] on img at bounding box center [1232, 391] width 31 height 31
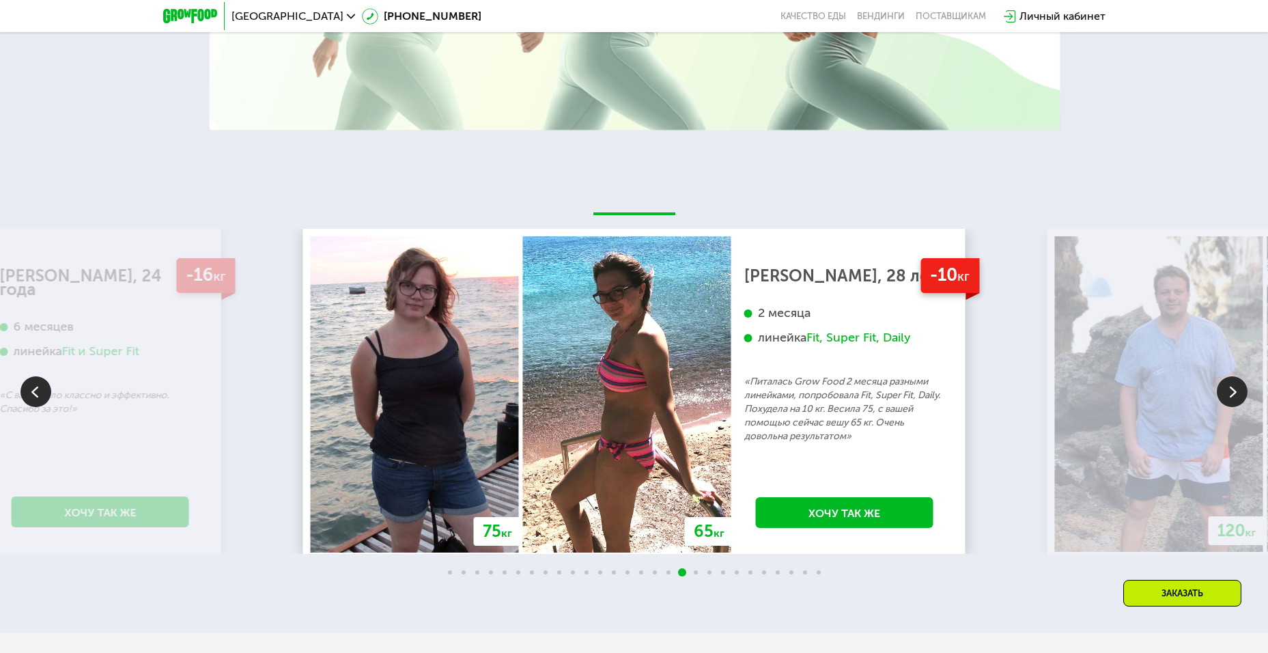
click at [1236, 392] on img at bounding box center [1232, 391] width 31 height 31
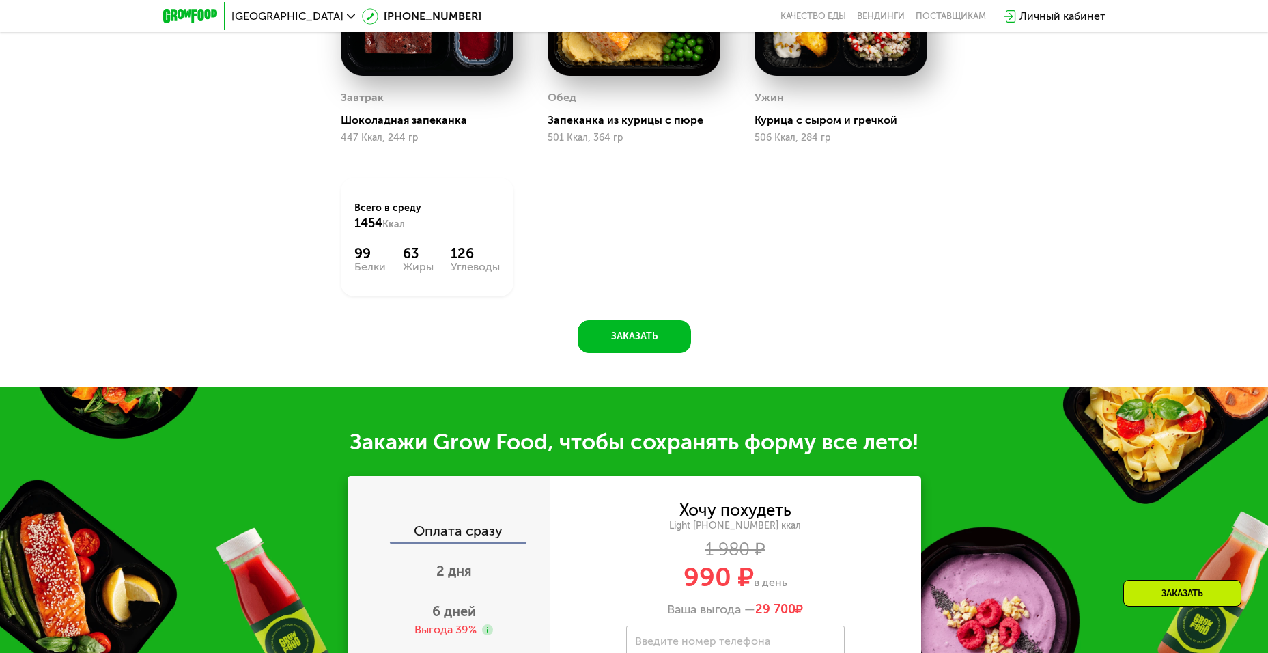
scroll to position [926, 0]
